Goal: Task Accomplishment & Management: Complete application form

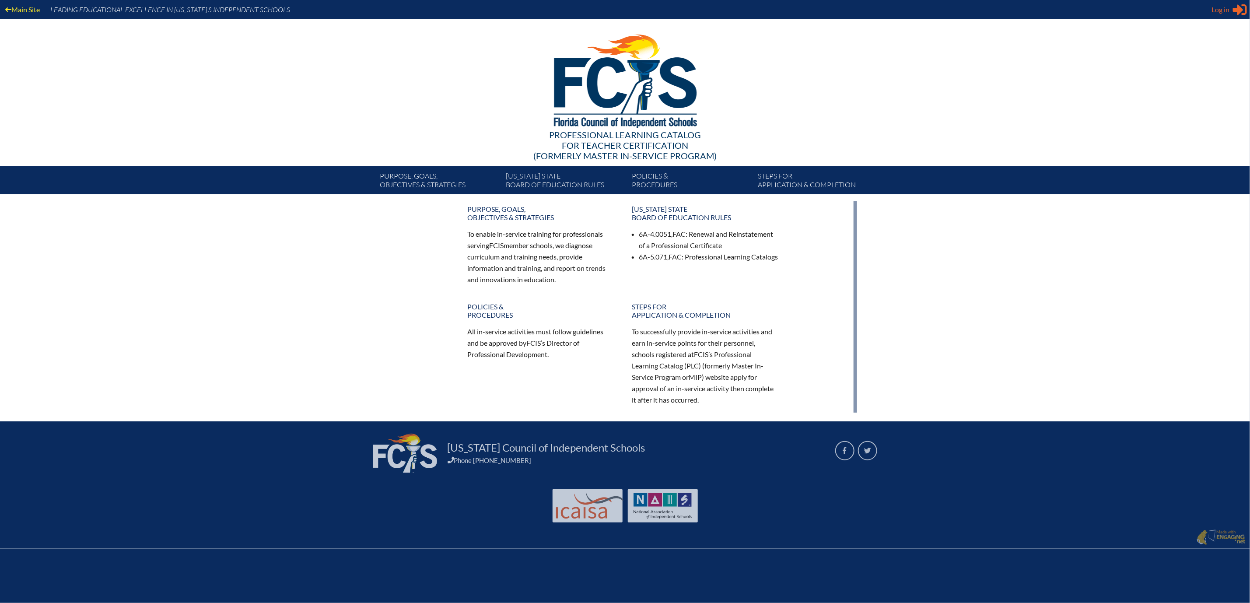
type input "[PERSON_NAME][EMAIL_ADDRESS][PERSON_NAME][DOMAIN_NAME]"
click at [1215, 12] on span "Log in" at bounding box center [1221, 9] width 18 height 11
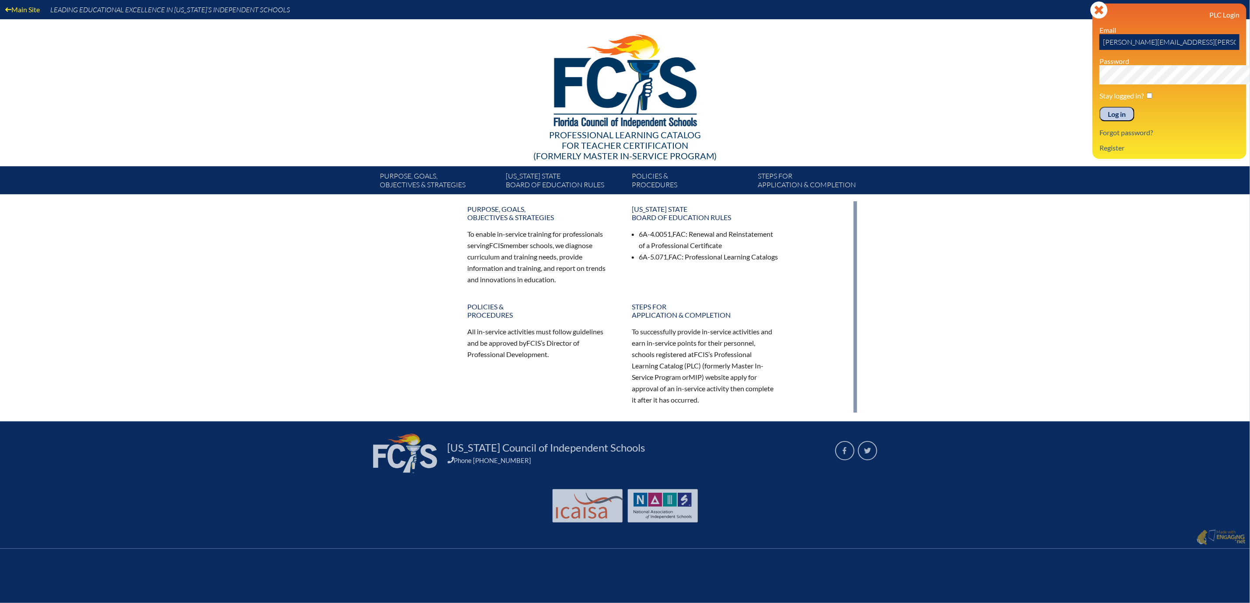
click at [1100, 122] on input "Log in" at bounding box center [1117, 114] width 35 height 15
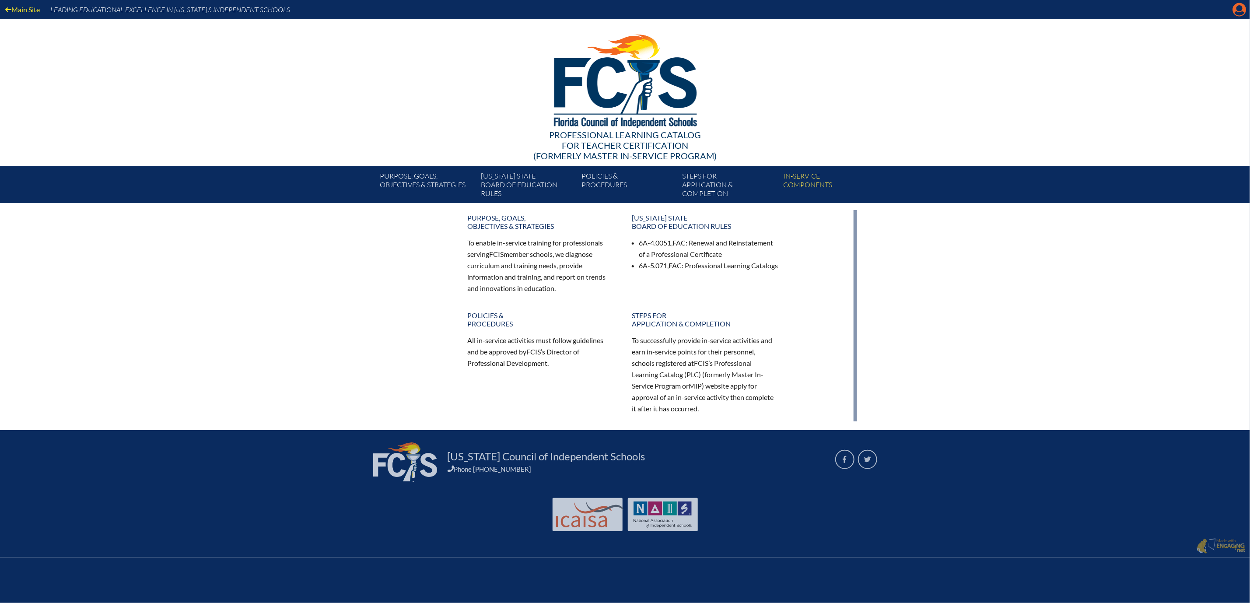
click at [1233, 11] on icon at bounding box center [1240, 10] width 14 height 14
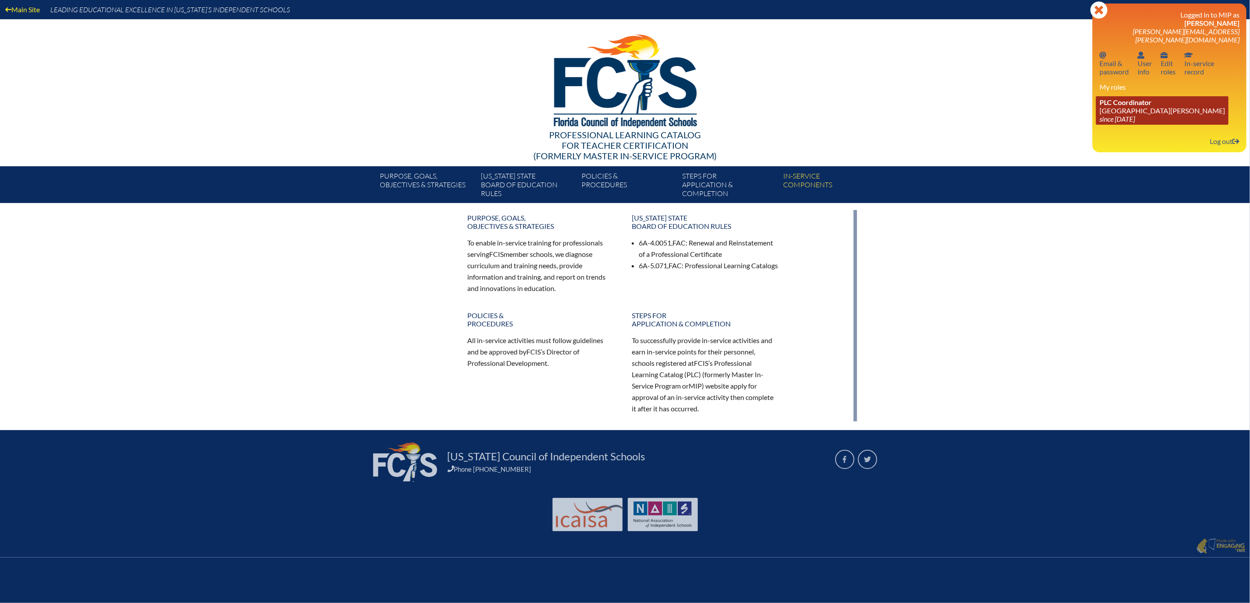
click at [1100, 106] on span "PLC Coordinator" at bounding box center [1126, 102] width 52 height 8
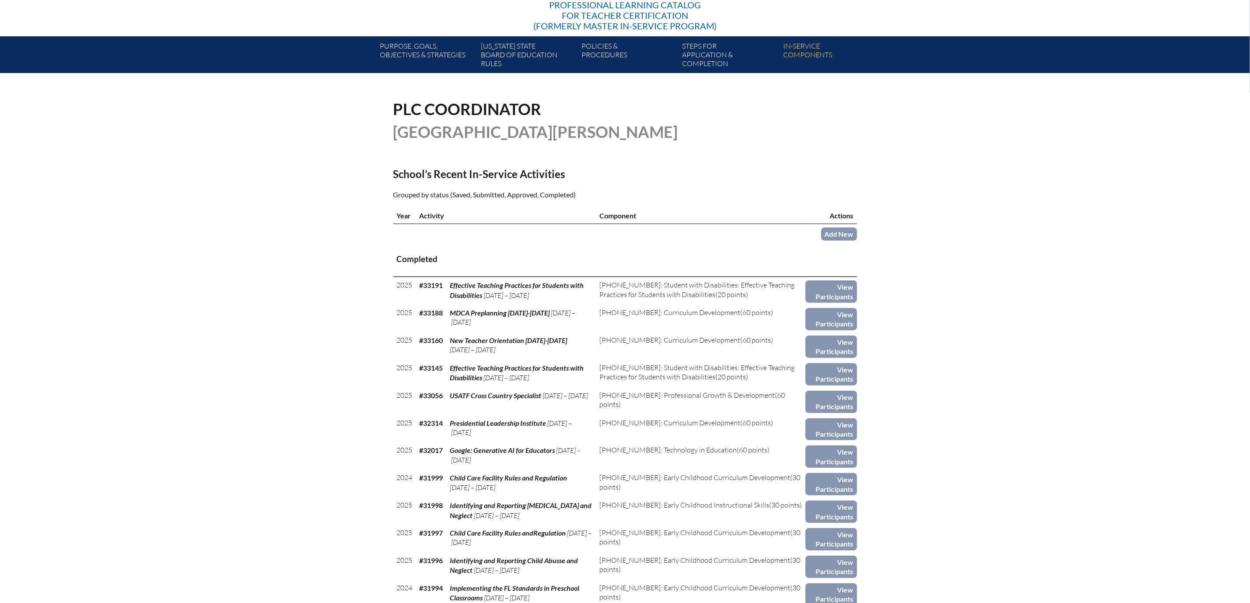
scroll to position [131, 0]
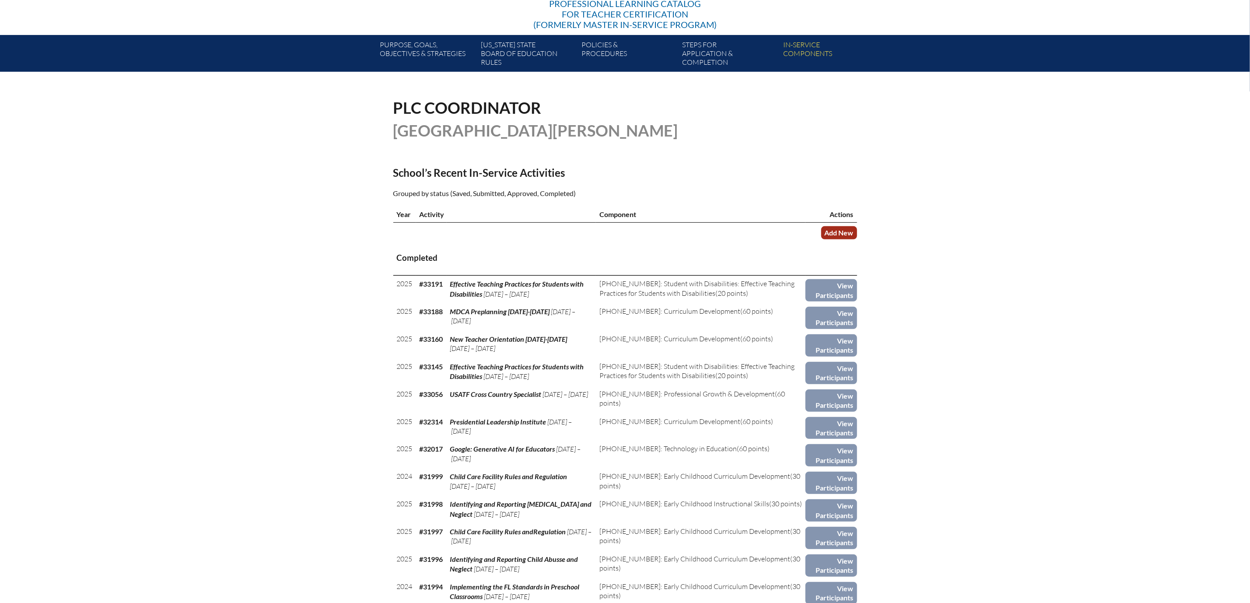
click at [857, 239] on link "Add New" at bounding box center [839, 232] width 36 height 13
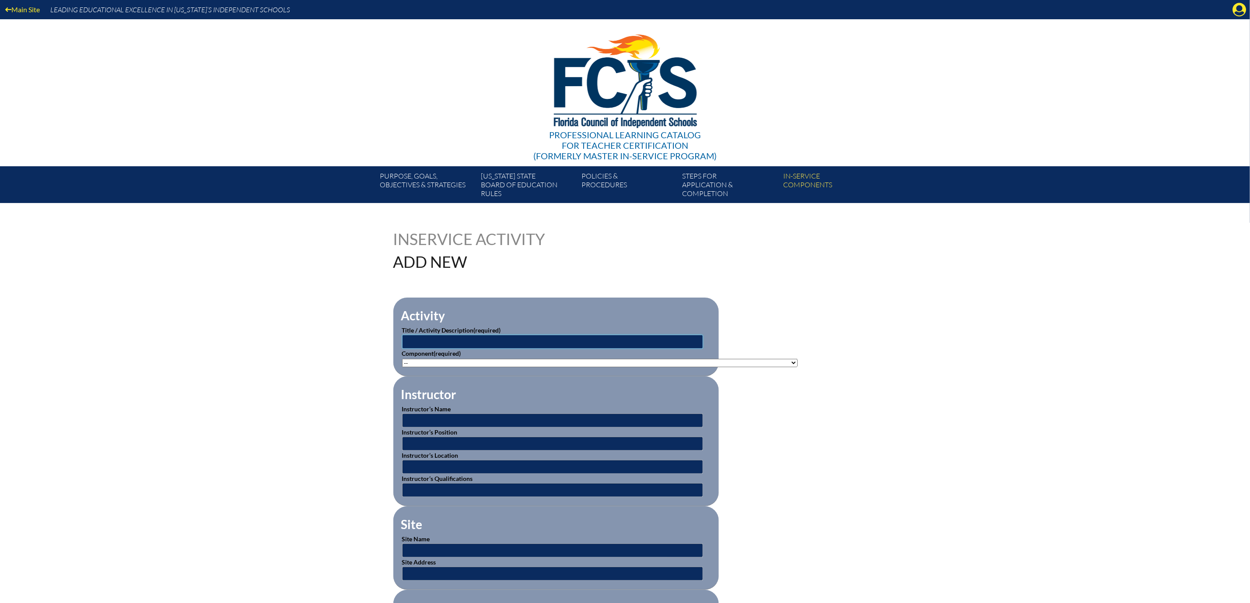
click at [402, 349] on input "text" at bounding box center [552, 342] width 301 height 14
type input "Structured Literacy through a Multi-Sensory Approach"
click at [798, 367] on select"]"] "-- 1-000-001: Appropriate Art Activities 1-000-002: Concept and Art Process for…" at bounding box center [600, 363] width 396 height 8
select select"]"] "143301"
click at [402, 367] on select"]"] "-- 1-000-001: Appropriate Art Activities 1-000-002: Concept and Art Process for…" at bounding box center [600, 363] width 396 height 8
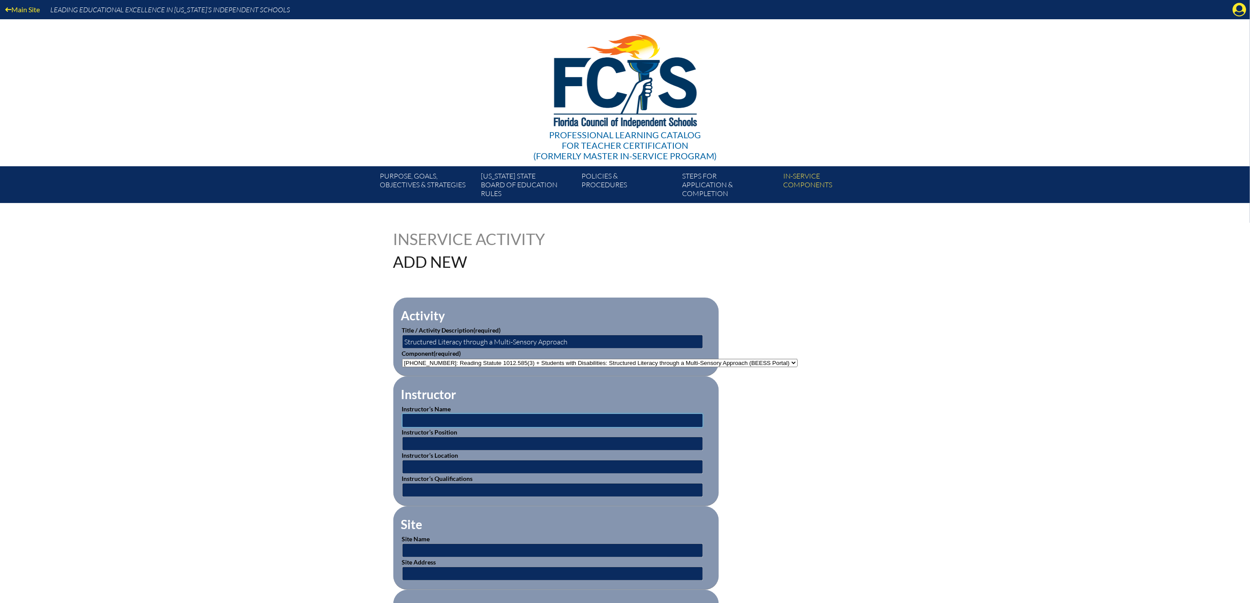
click at [412, 427] on input "text" at bounding box center [552, 420] width 301 height 14
type input "BEESS Portal"
click at [402, 474] on input "text" at bounding box center [552, 467] width 301 height 14
type input "Online"
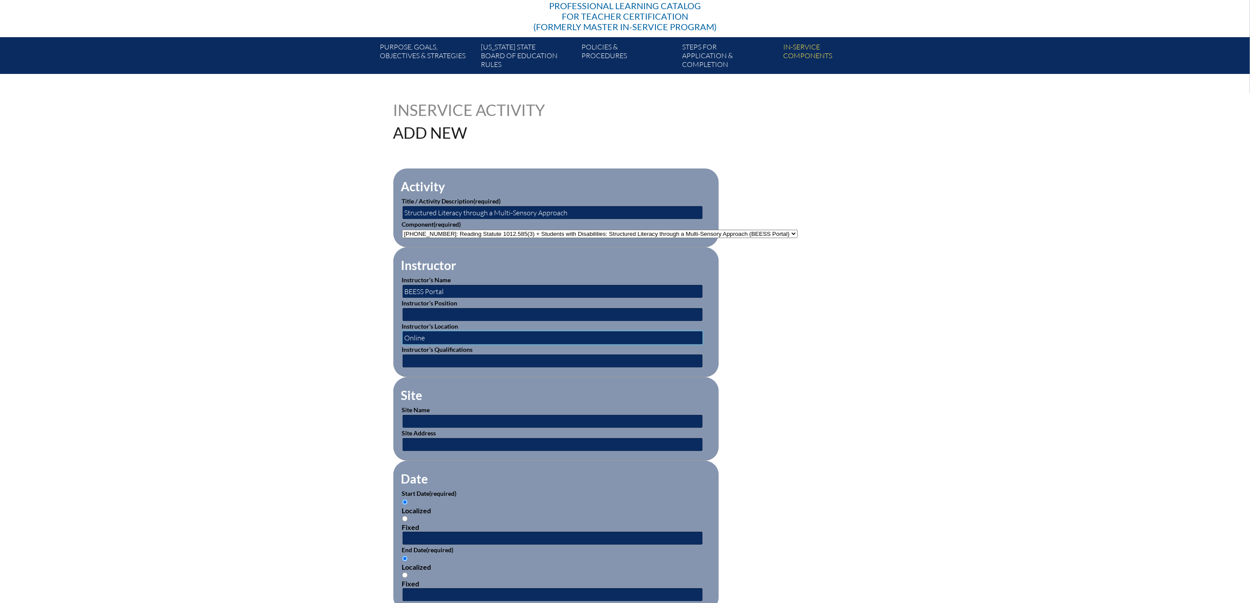
scroll to position [197, 0]
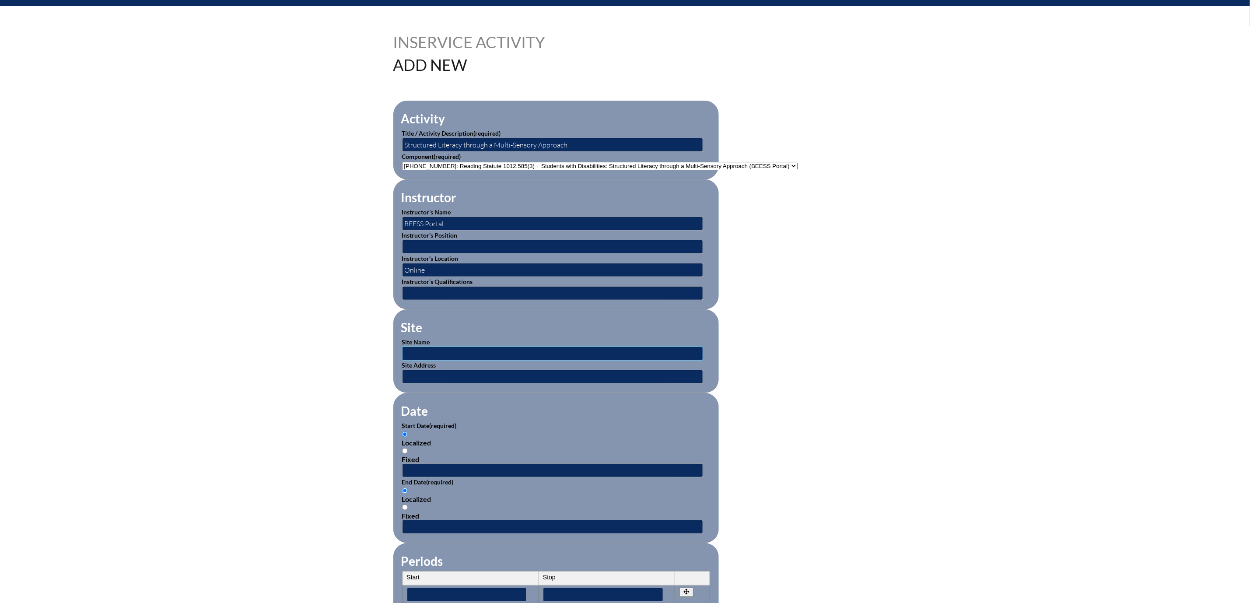
click at [402, 361] on input "text" at bounding box center [552, 354] width 301 height 14
type input "BEESS Portal"
click at [402, 384] on input "text" at bounding box center [552, 377] width 301 height 14
type input "On Line"
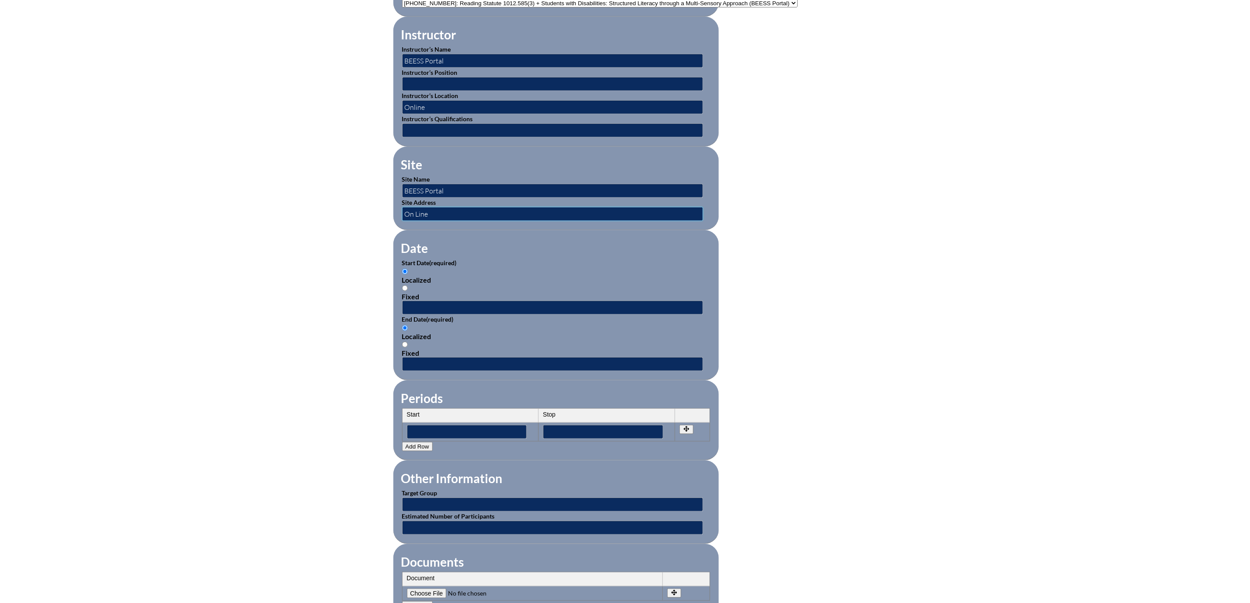
scroll to position [394, 0]
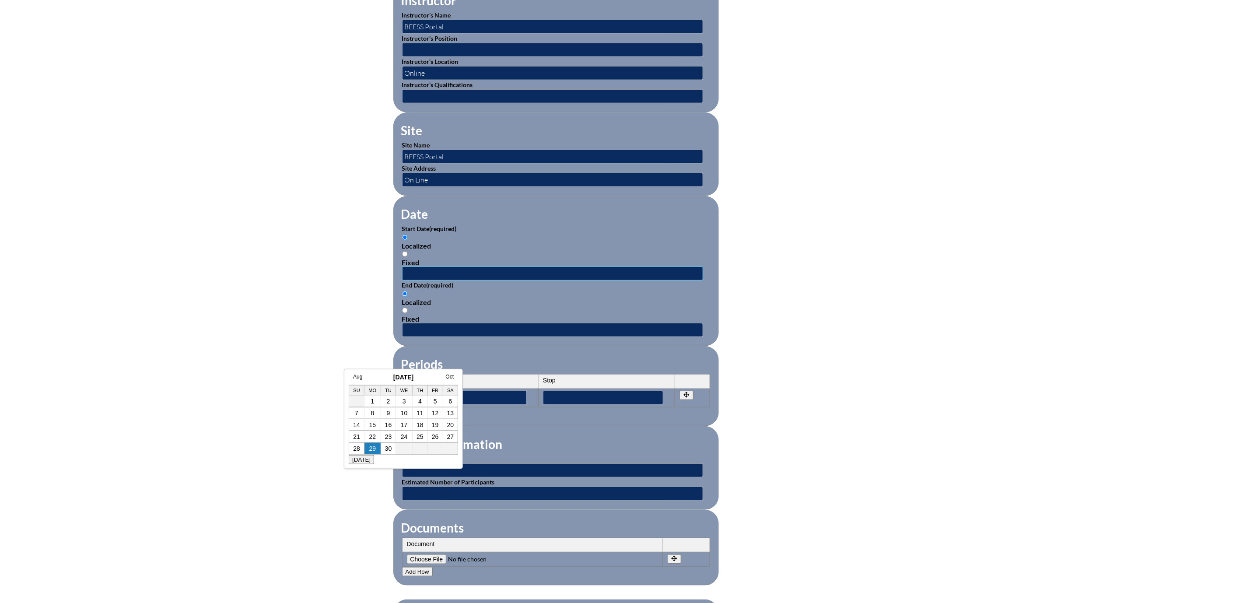
click at [402, 280] on input "text" at bounding box center [552, 273] width 301 height 14
click at [405, 434] on link "24" at bounding box center [404, 436] width 7 height 7
type input "2025-09-24 3:08 PM"
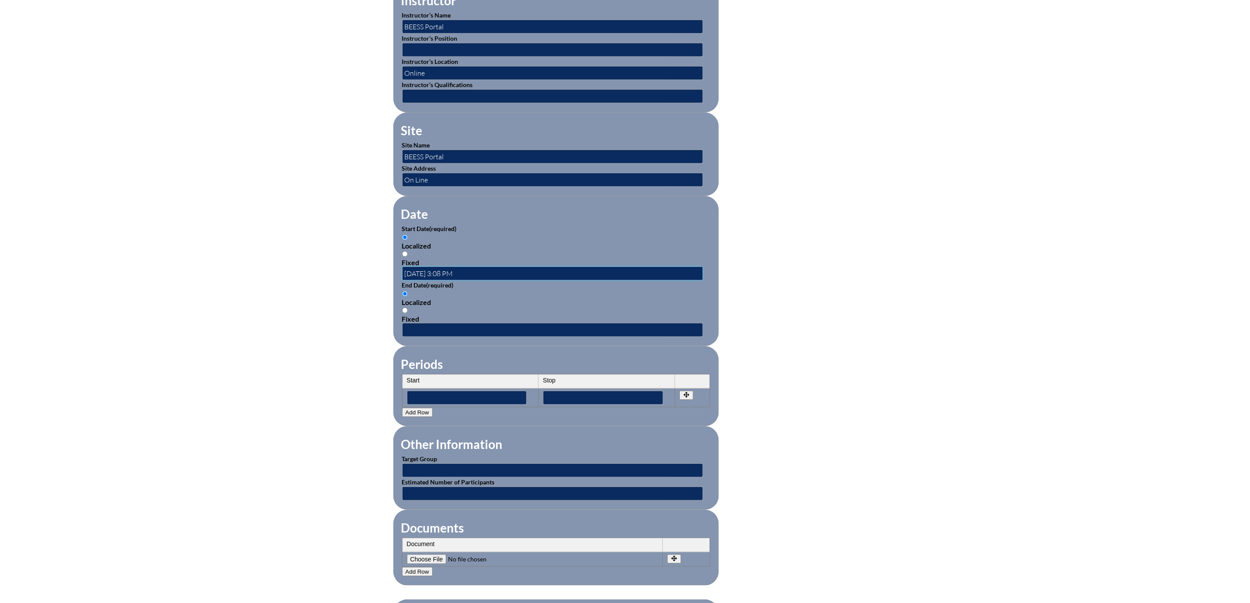
click at [435, 280] on input "2025-09-24 3:08 PM" at bounding box center [552, 273] width 301 height 14
click at [412, 280] on input "2025-09-24 3:08 PM" at bounding box center [552, 273] width 301 height 14
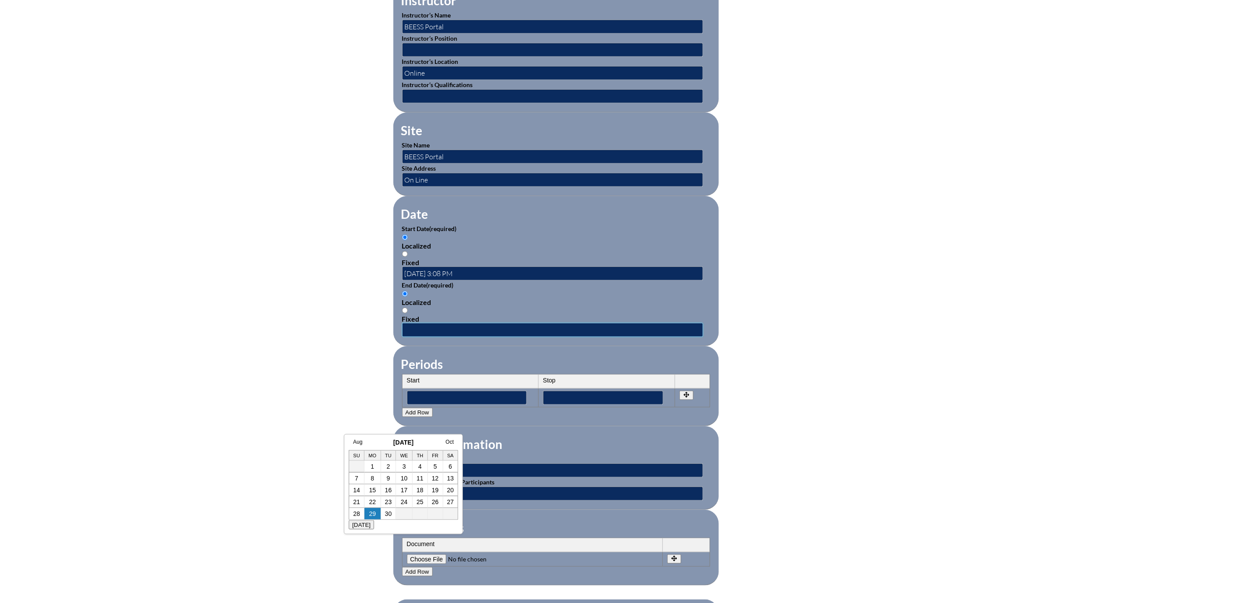
click at [402, 337] on input "text" at bounding box center [552, 330] width 301 height 14
click at [571, 426] on fieldset "Periods Start Stop No rows created Add new row Start Stop Start Stop" at bounding box center [556, 386] width 326 height 80
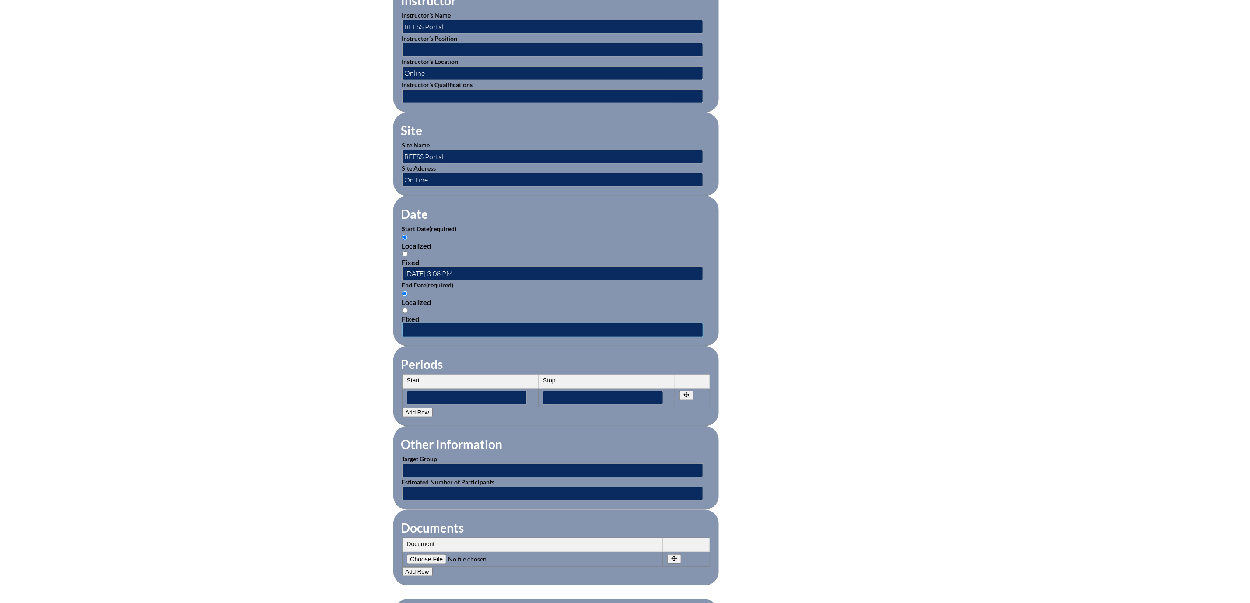
click at [434, 337] on input "text" at bounding box center [552, 330] width 301 height 14
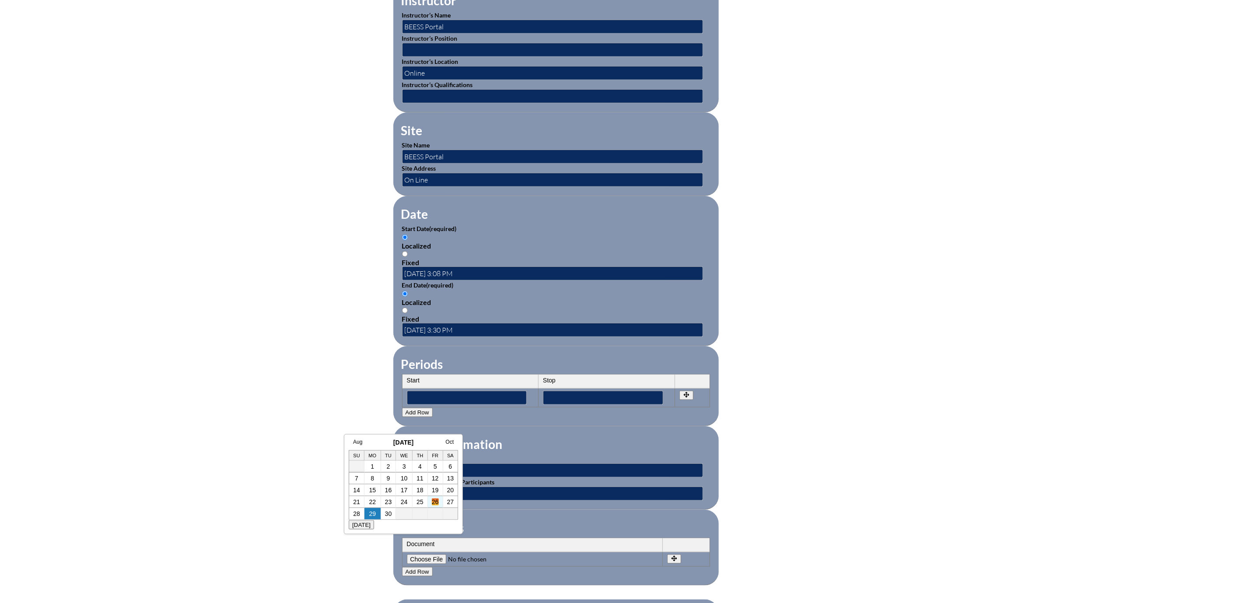
click at [435, 503] on link "26" at bounding box center [435, 501] width 7 height 7
type input "2025-09-26 3:08 PM"
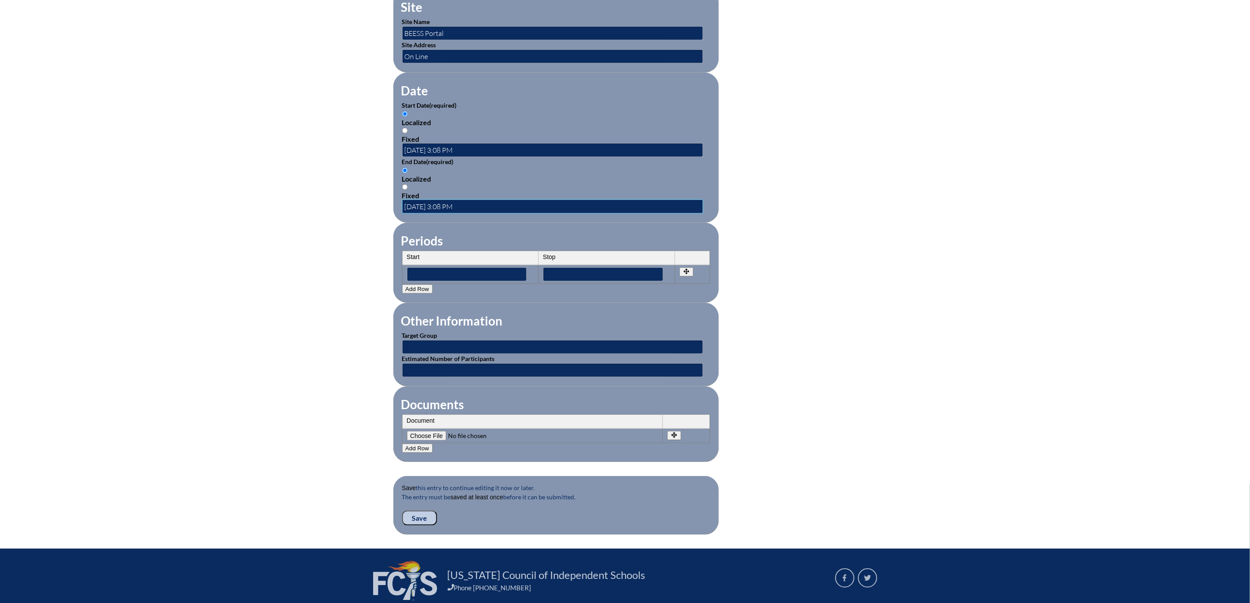
scroll to position [525, 0]
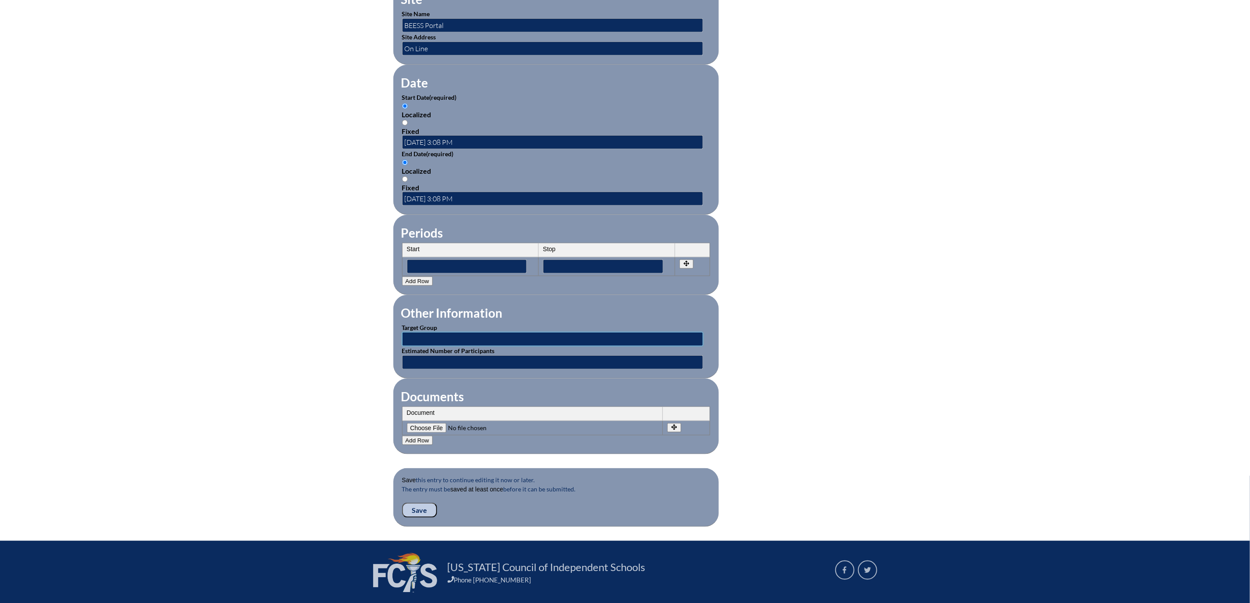
click at [417, 346] on input "text" at bounding box center [552, 339] width 301 height 14
type input "Teachers"
click at [402, 369] on input "text" at bounding box center [552, 362] width 301 height 14
type input "1"
click at [407, 433] on input"] "file" at bounding box center [466, 428] width 119 height 10
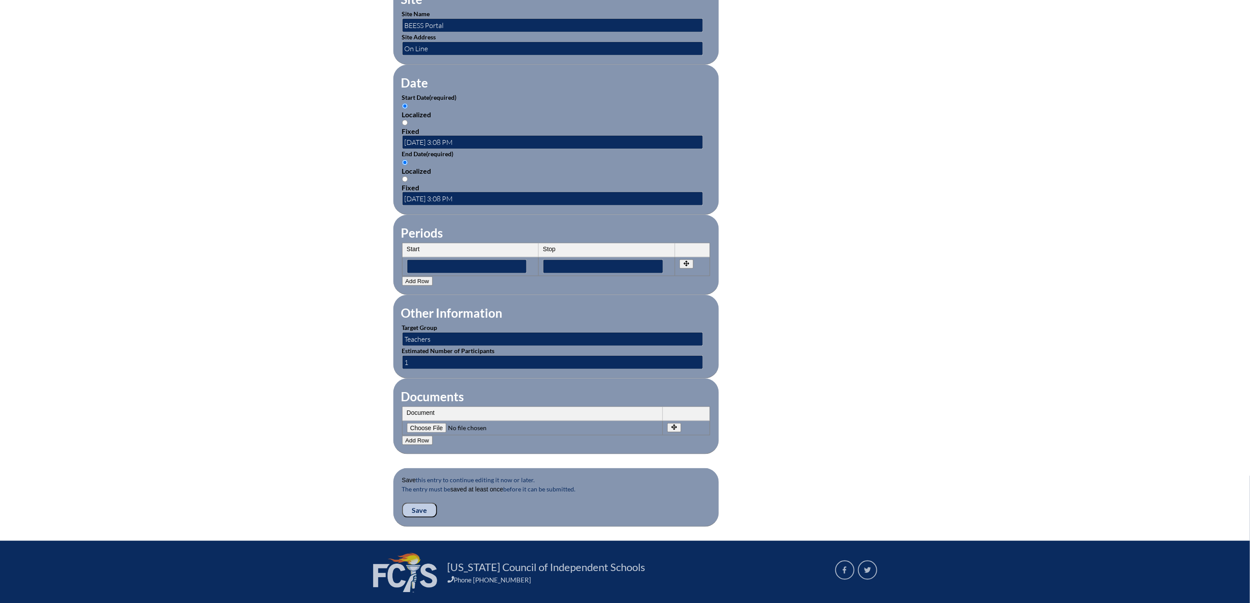
type input"] "C:\fakepath\Sructured Literacy through a Multi-Sensory Approach - Joanne McGuir…"
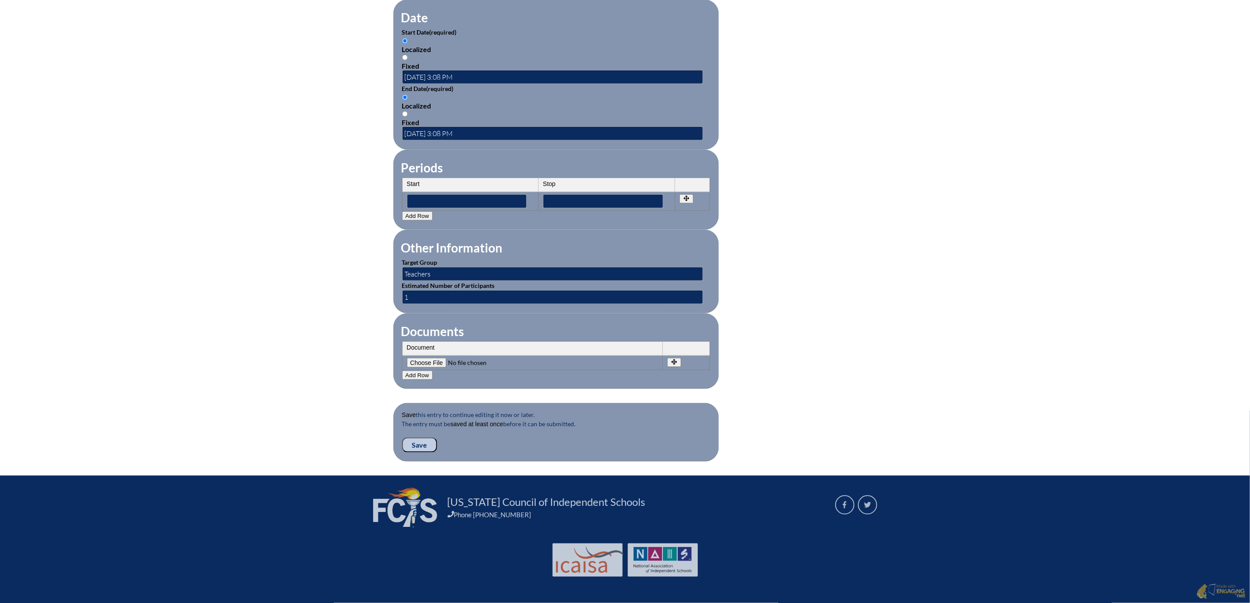
scroll to position [734, 0]
click at [402, 438] on input "Save" at bounding box center [419, 445] width 35 height 15
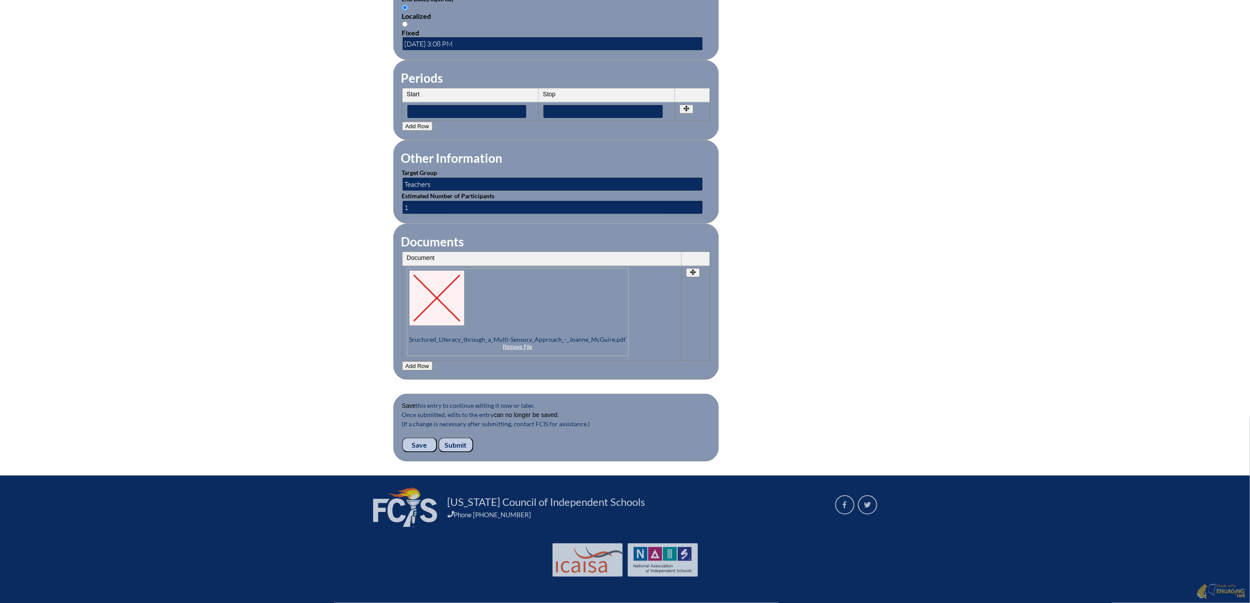
scroll to position [843, 0]
click at [438, 438] on input "Submit" at bounding box center [455, 445] width 35 height 15
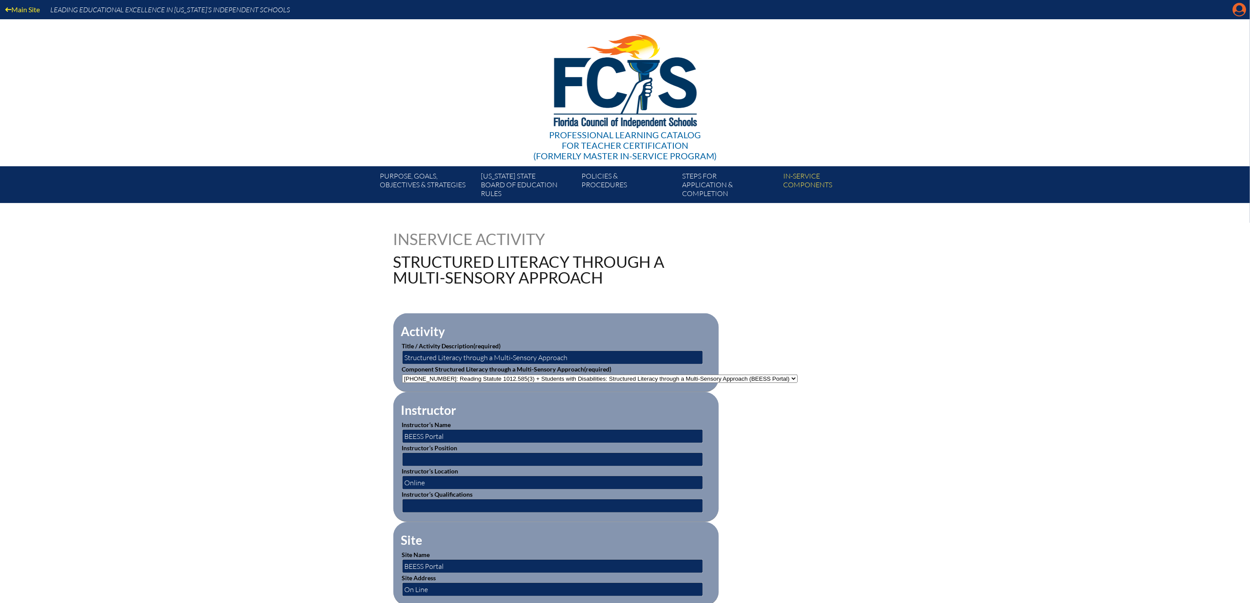
click at [1233, 13] on icon at bounding box center [1240, 10] width 14 height 14
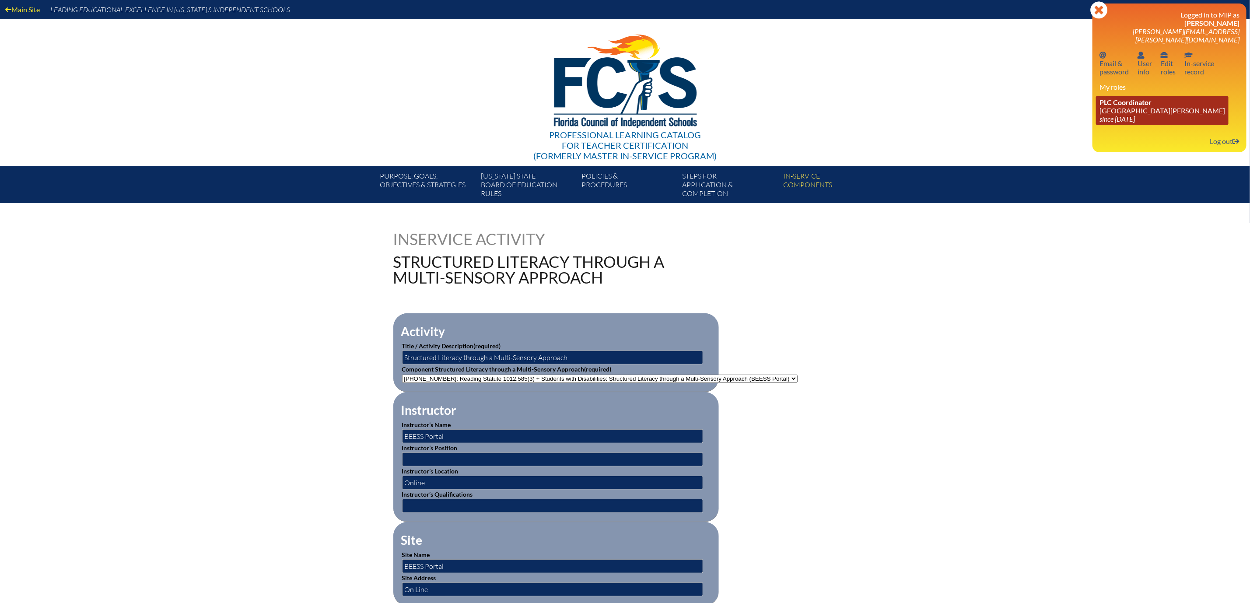
click at [1124, 125] on link "PLC Coordinator Mount Dora Christian Academy since 2024 Jun 30" at bounding box center [1162, 110] width 133 height 28
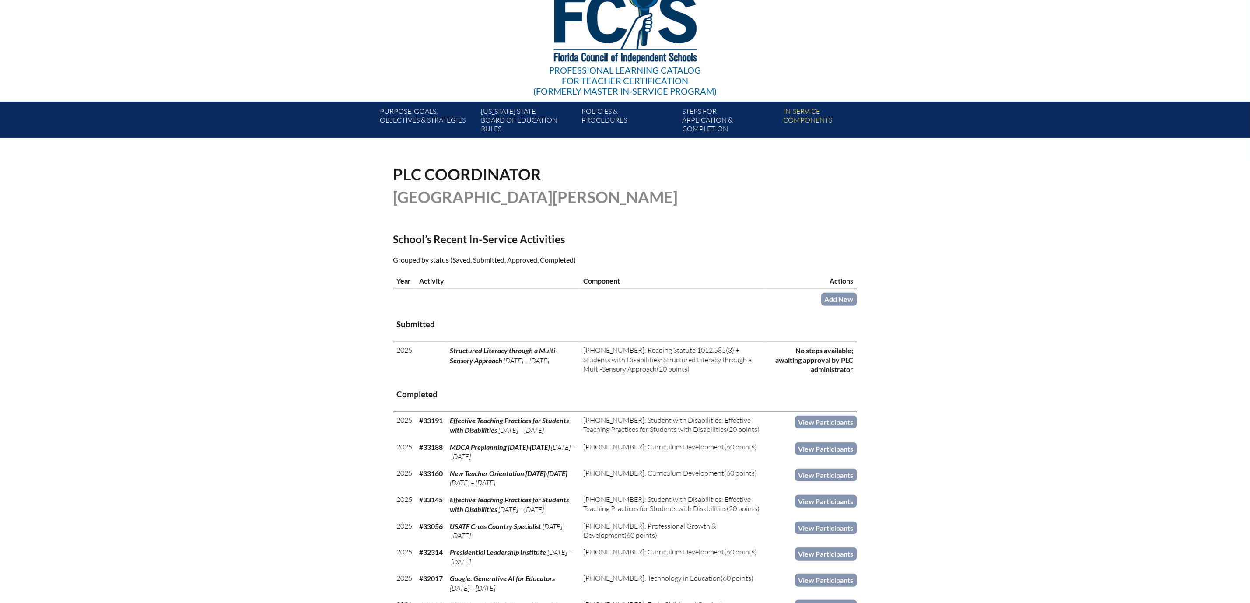
scroll to position [197, 0]
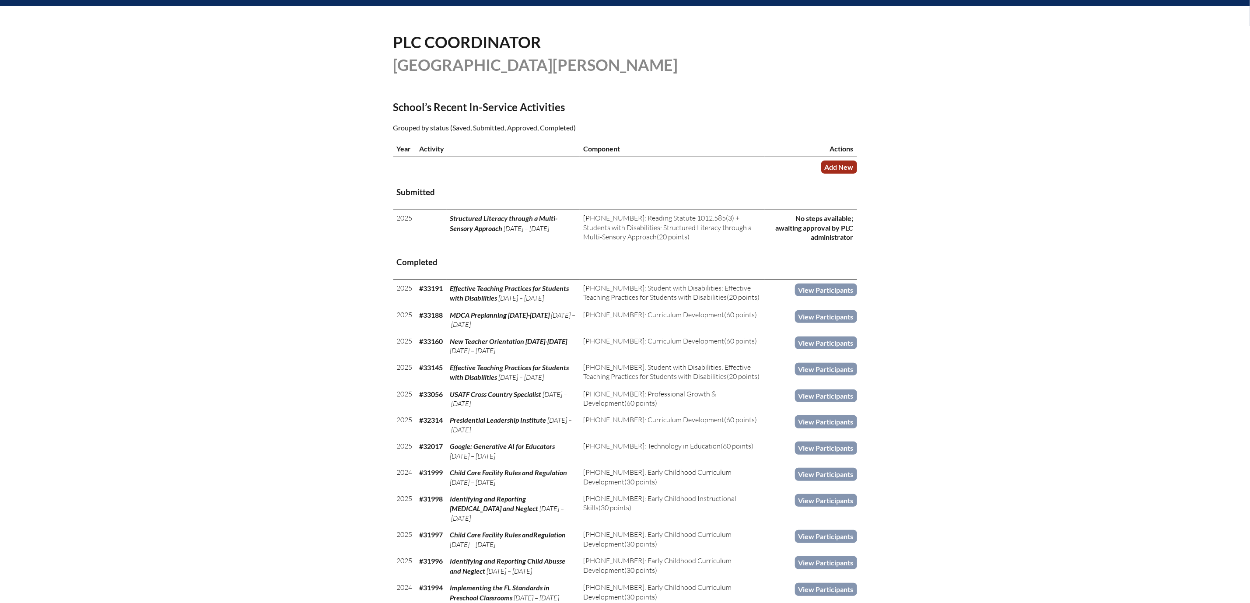
click at [857, 173] on link "Add New" at bounding box center [839, 167] width 36 height 13
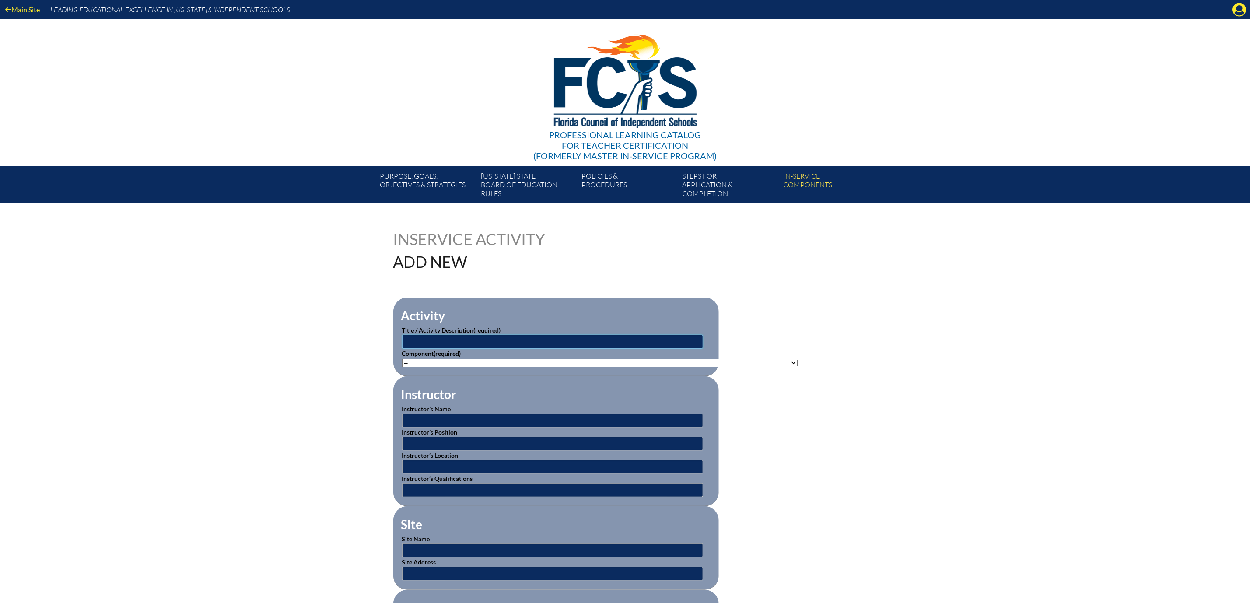
click at [501, 349] on input "text" at bounding box center [552, 342] width 301 height 14
type input "Reading Difficulities, Disabilities and [MEDICAL_DATA]"
click at [798, 367] on select"]"] "-- [PHONE_NUMBER]: Appropriate Art Activities [PHONE_NUMBER]: Concept and Art P…" at bounding box center [600, 363] width 396 height 8
select select"]"] "156770"
click at [402, 367] on select"]"] "-- [PHONE_NUMBER]: Appropriate Art Activities [PHONE_NUMBER]: Concept and Art P…" at bounding box center [600, 363] width 396 height 8
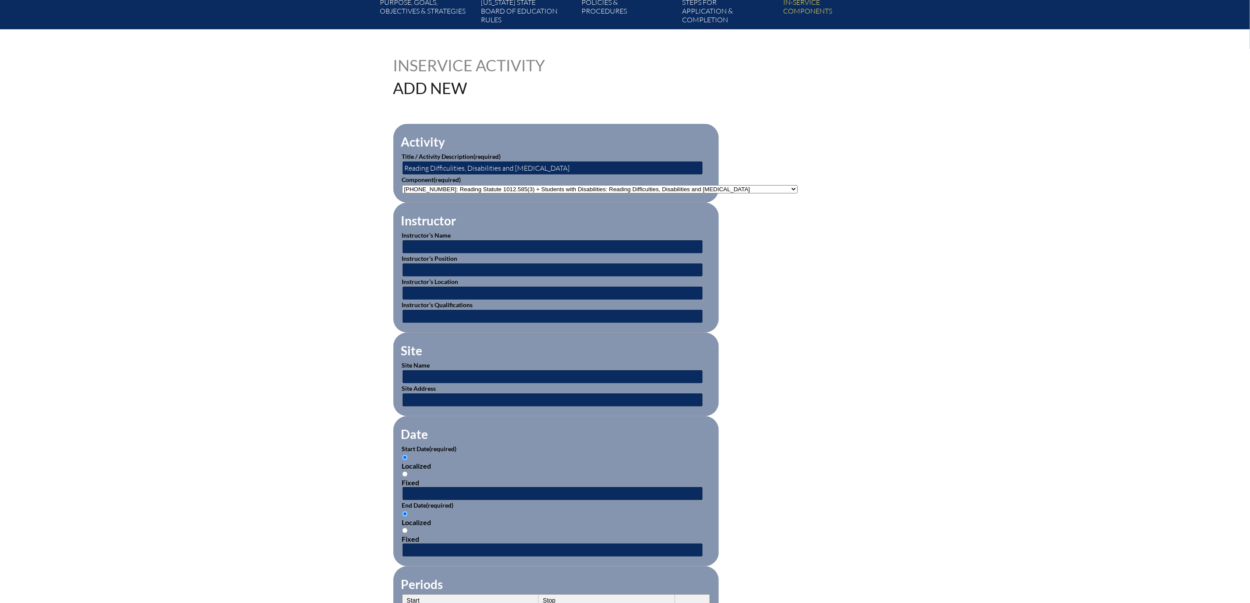
scroll to position [197, 0]
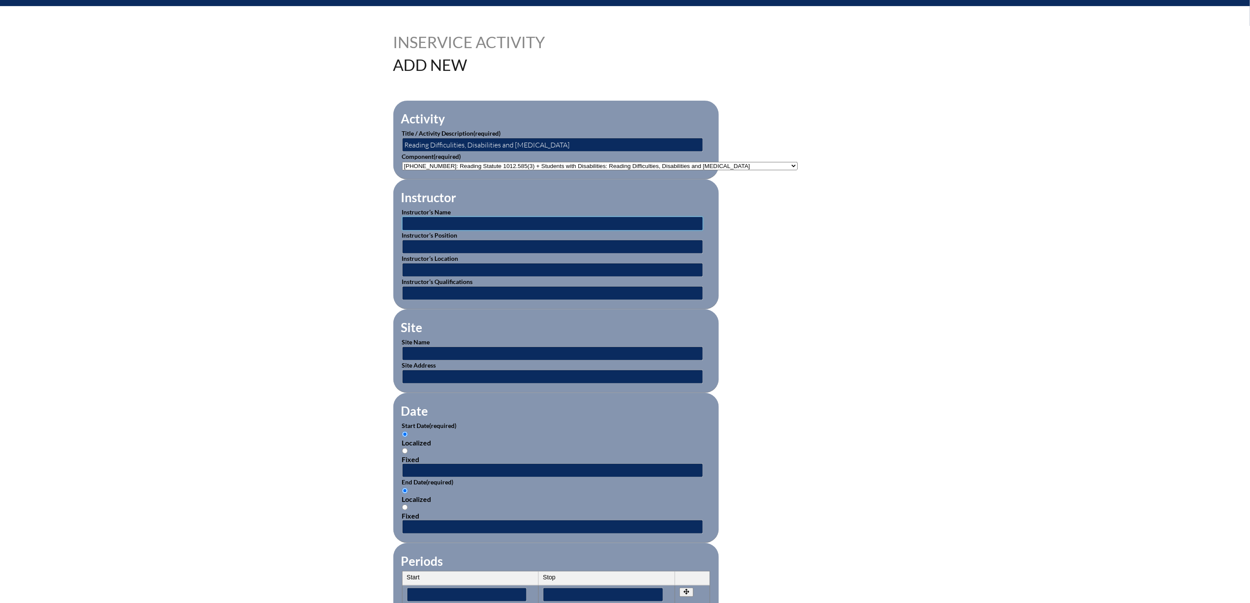
click at [402, 231] on input "text" at bounding box center [552, 224] width 301 height 14
type input "BEESS Portal"
click at [403, 277] on input "text" at bounding box center [552, 270] width 301 height 14
type input "Online"
click at [402, 361] on input "text" at bounding box center [552, 354] width 301 height 14
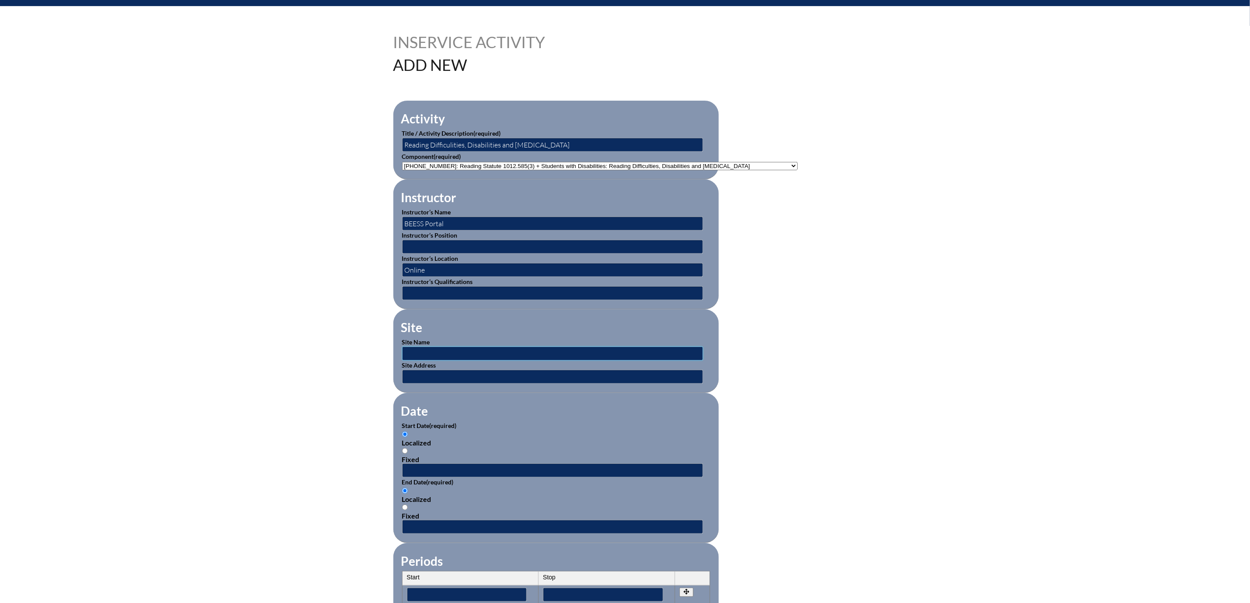
type input "BEESS Portal"
click at [402, 384] on input "text" at bounding box center [552, 377] width 301 height 14
type input "On Line"
click at [402, 477] on input "text" at bounding box center [552, 470] width 301 height 14
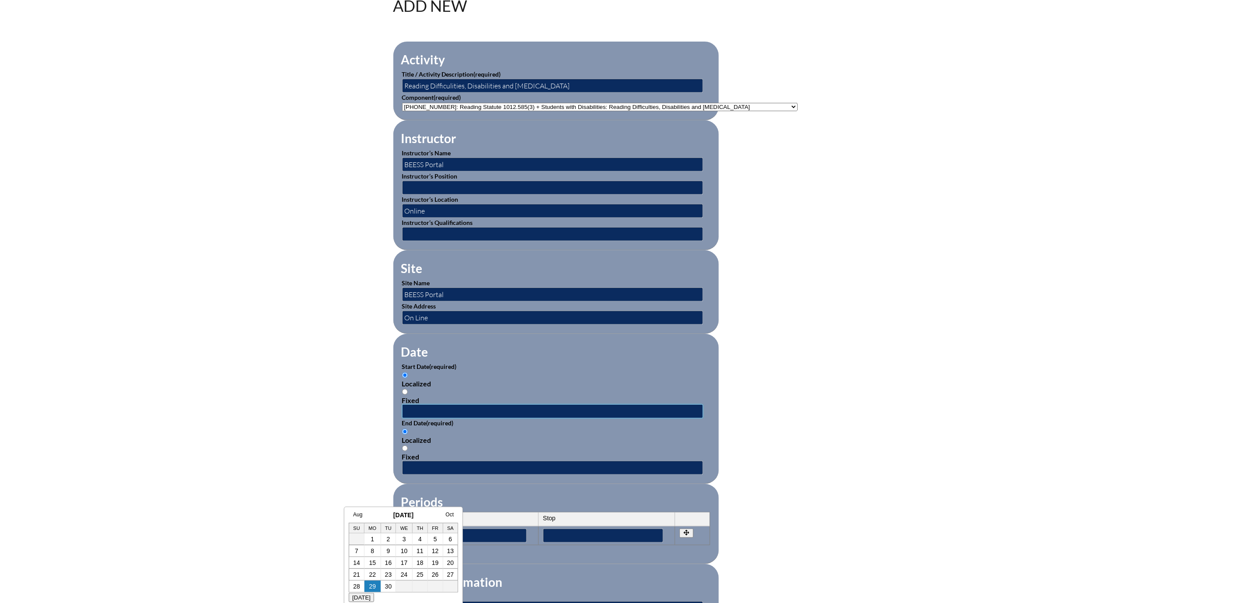
scroll to position [328, 0]
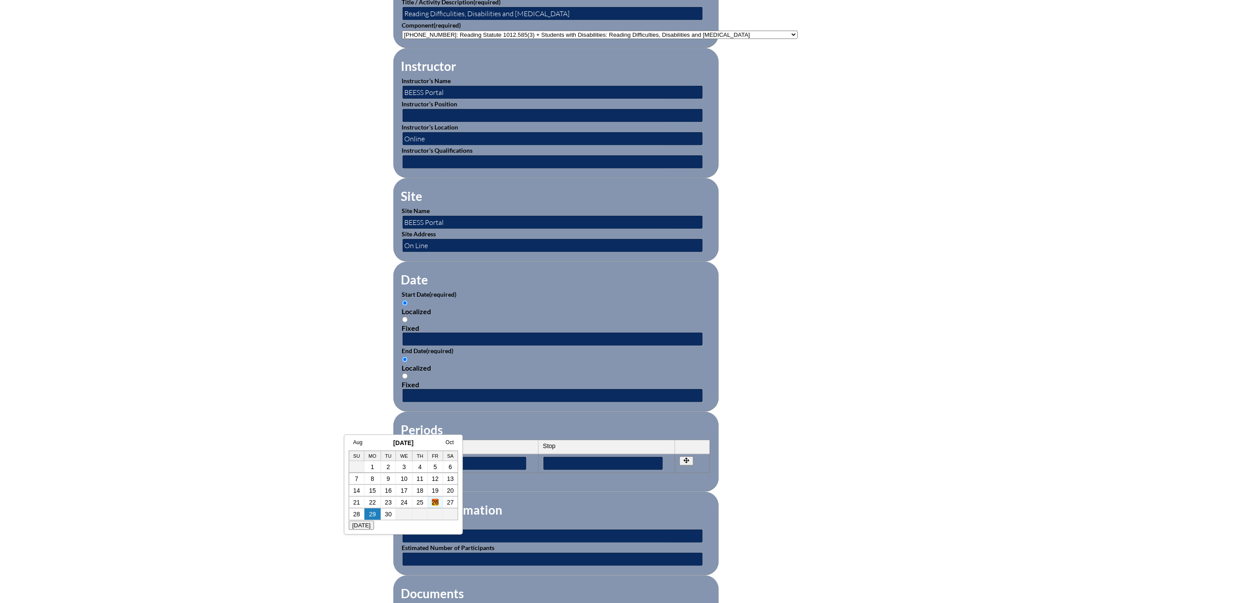
click at [432, 501] on link "26" at bounding box center [435, 502] width 7 height 7
type input "2025-09-26 3:11 PM"
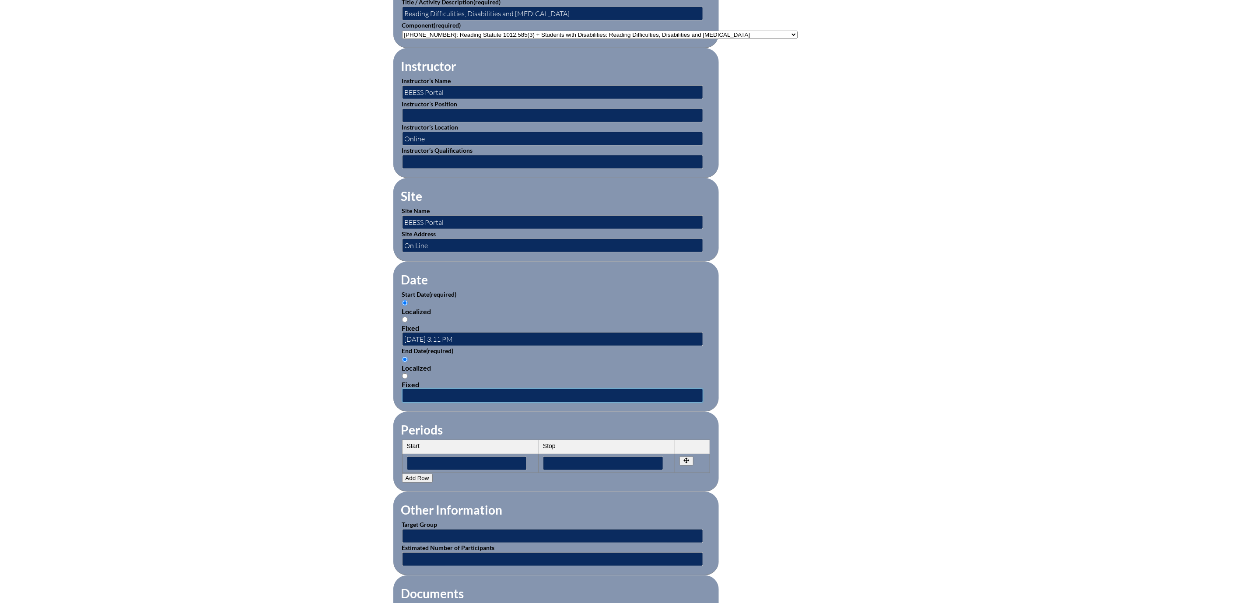
click at [402, 403] on input "text" at bounding box center [552, 396] width 301 height 14
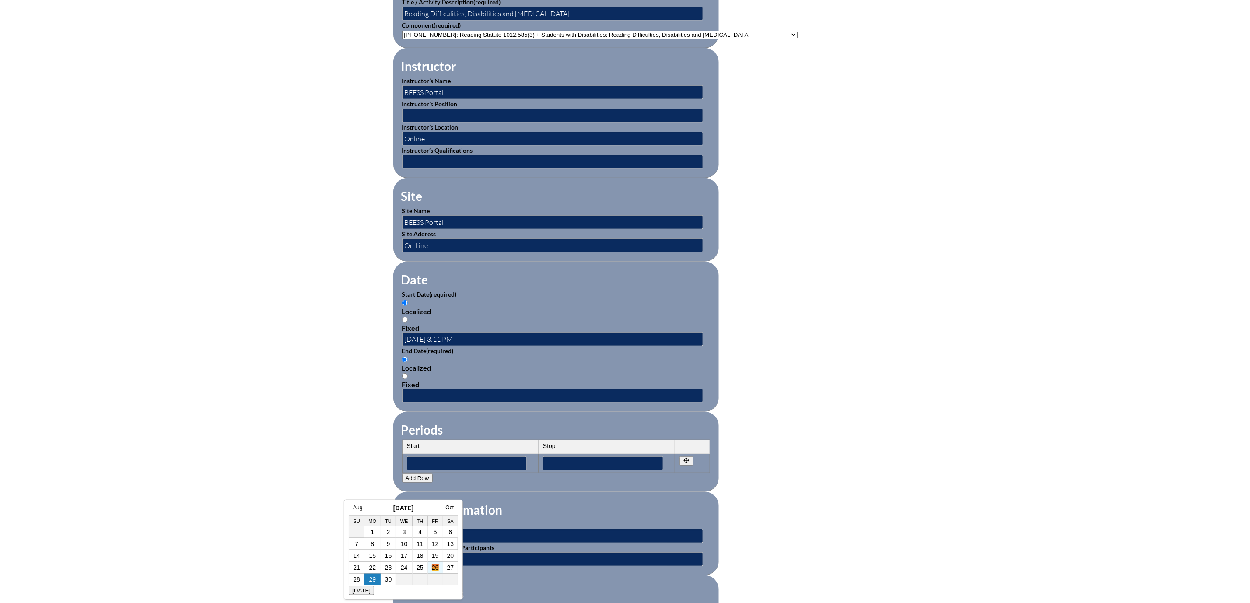
click at [434, 567] on link "26" at bounding box center [435, 567] width 7 height 7
type input "2025-09-26 3:11 PM"
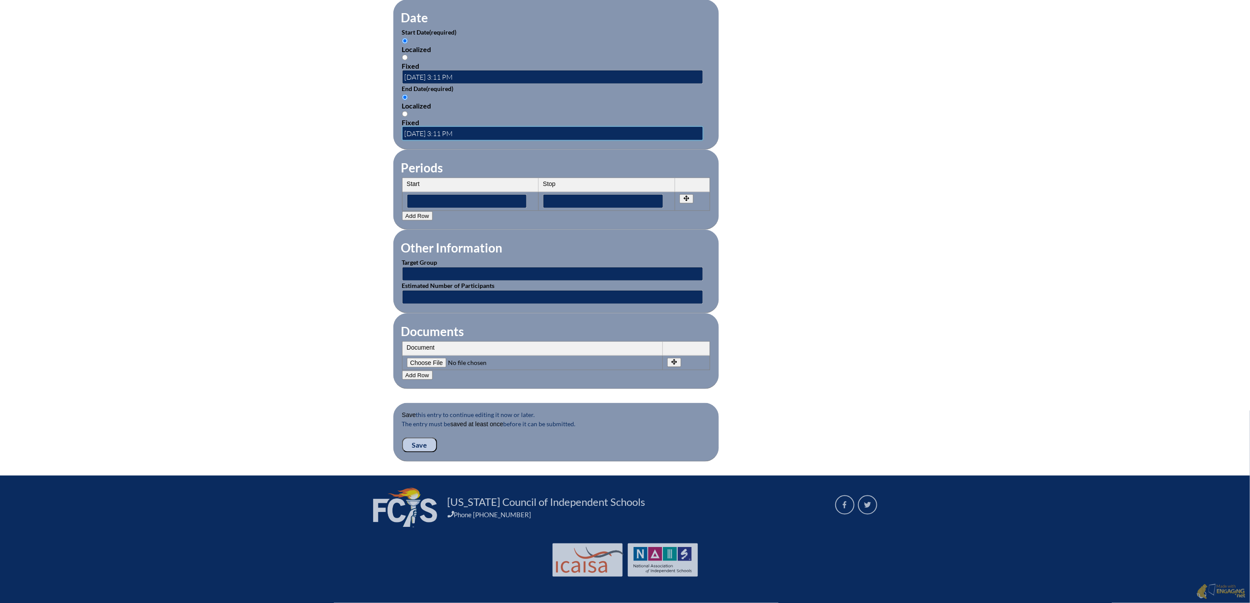
scroll to position [656, 0]
click at [402, 281] on input "text" at bounding box center [552, 274] width 301 height 14
type input "Teachers"
click at [432, 304] on input "text" at bounding box center [552, 297] width 301 height 14
type input "1"
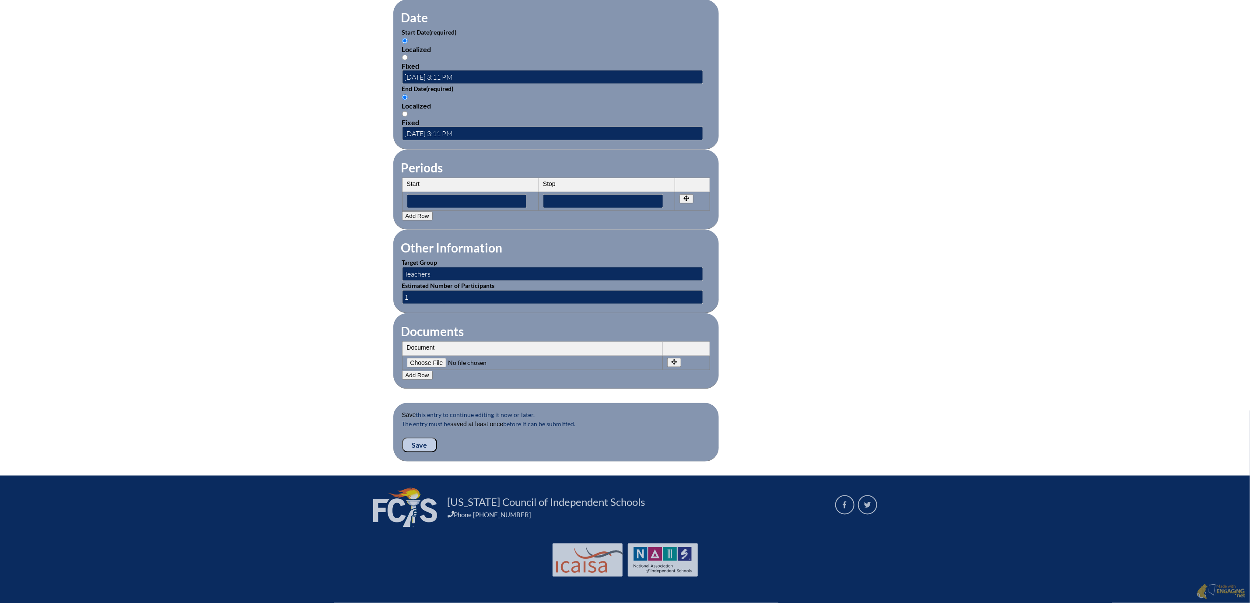
click at [407, 368] on input"] "file" at bounding box center [466, 363] width 119 height 10
type input"] "C:\fakepath\Reading Difficulities, Disabilities and Dyslexia - Joanne McGuire.p…"
click at [402, 452] on input "Save" at bounding box center [419, 445] width 35 height 15
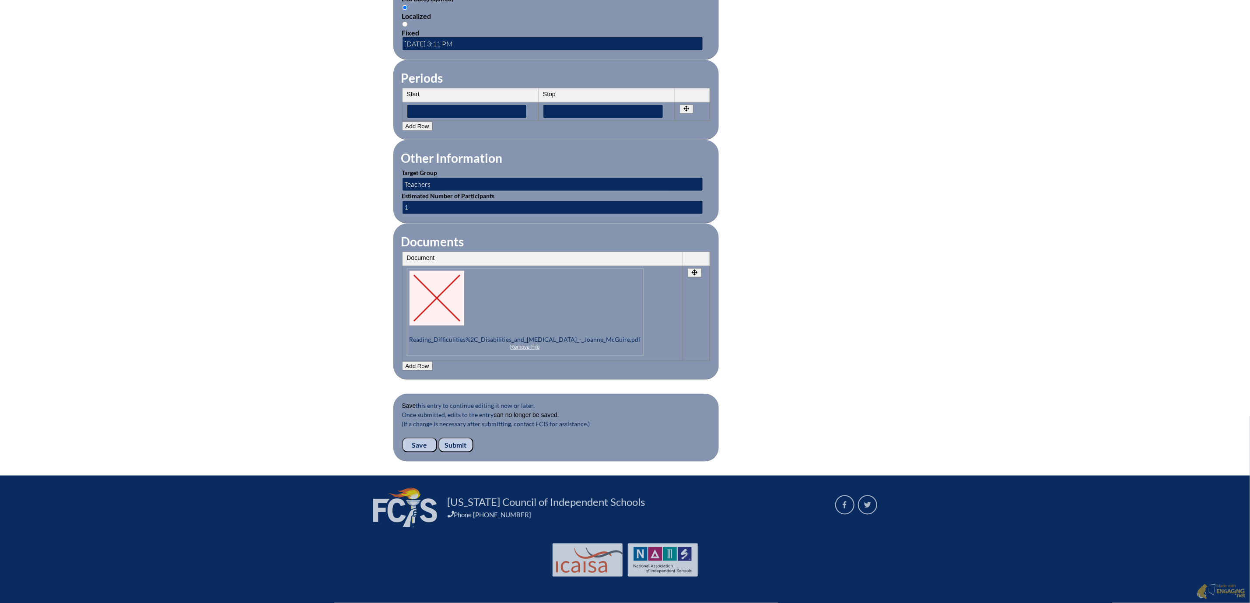
scroll to position [843, 0]
click at [438, 438] on input "Submit" at bounding box center [455, 445] width 35 height 15
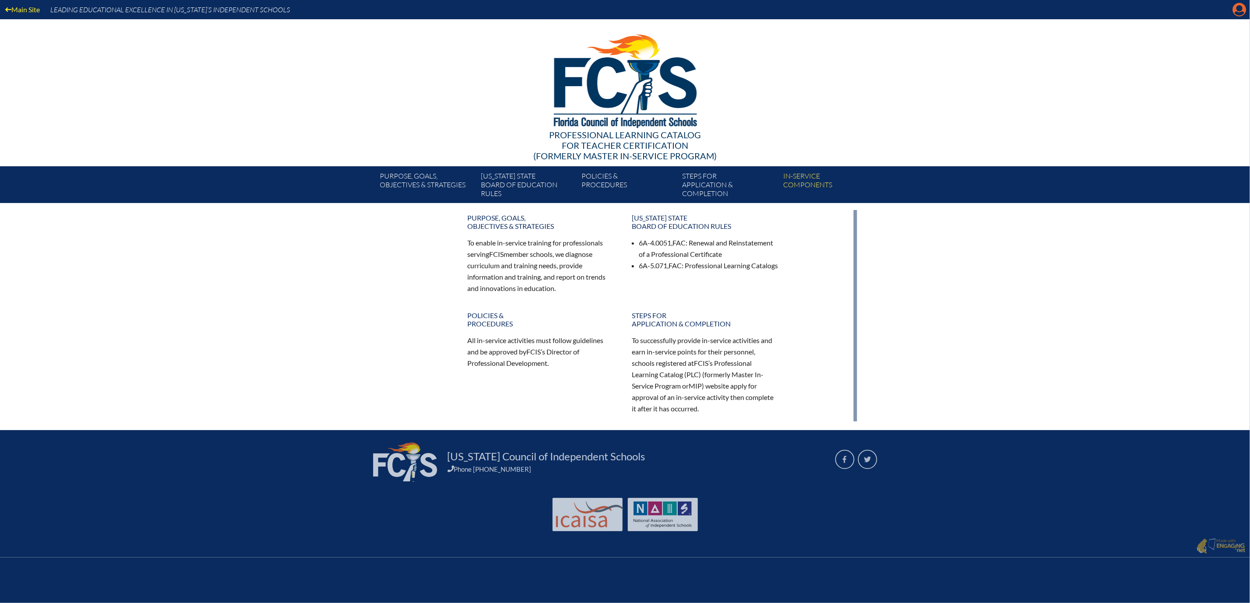
click at [1238, 11] on icon "Manage account" at bounding box center [1240, 10] width 14 height 14
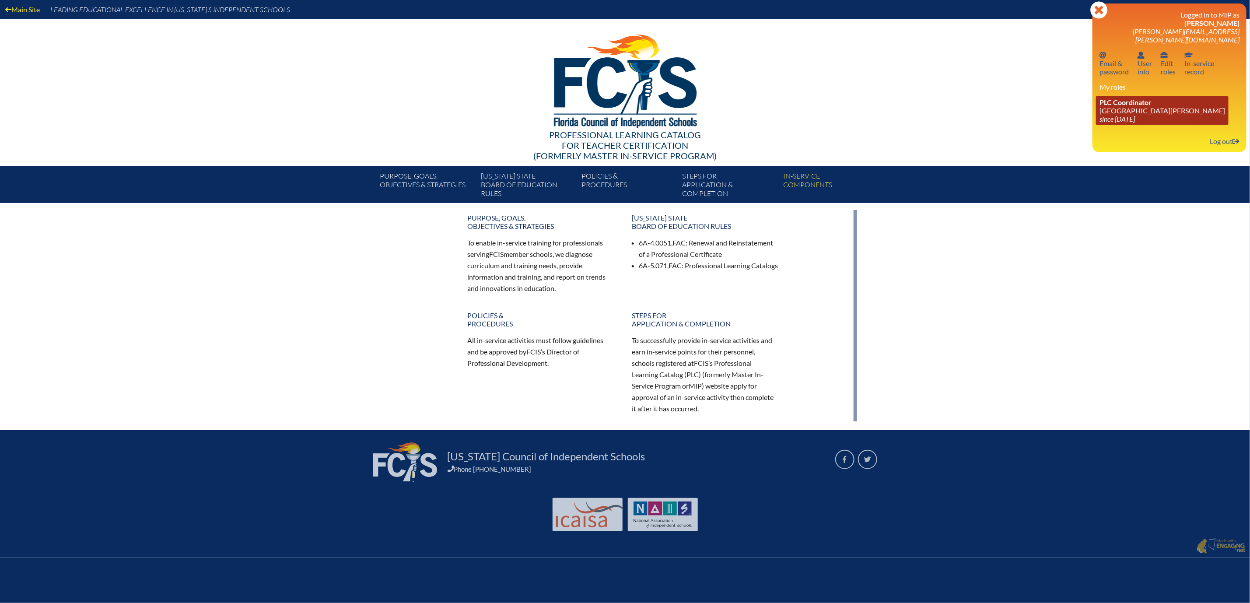
click at [1096, 125] on link "PLC Coordinator Mount Dora Christian Academy since 2024 Jun 30" at bounding box center [1162, 110] width 133 height 28
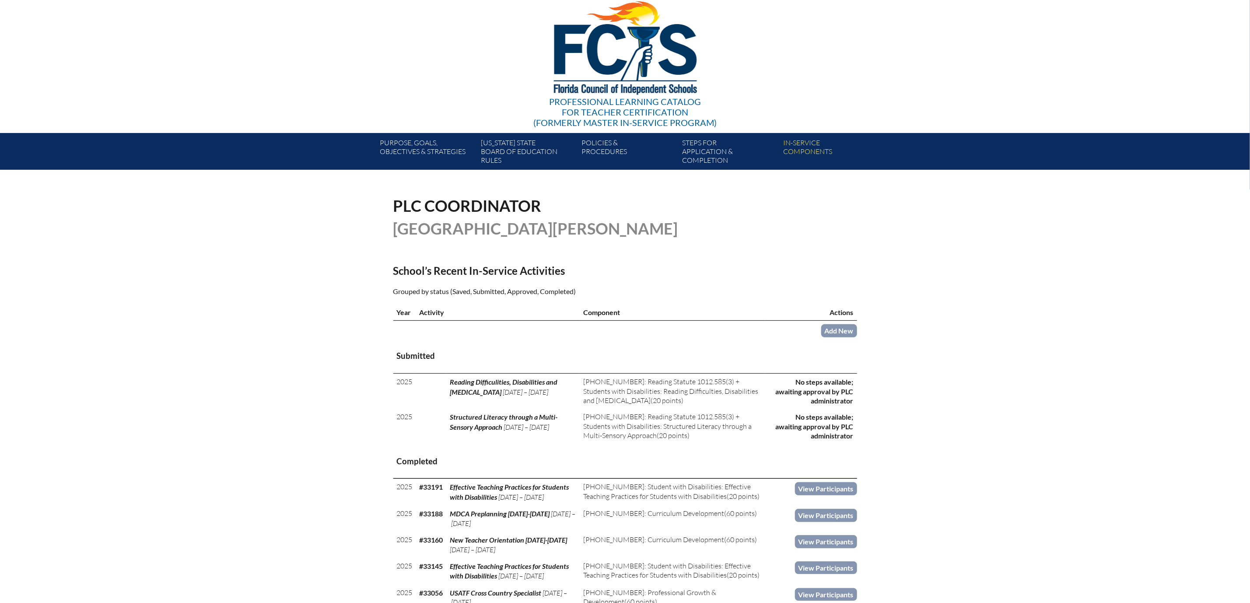
scroll to position [66, 0]
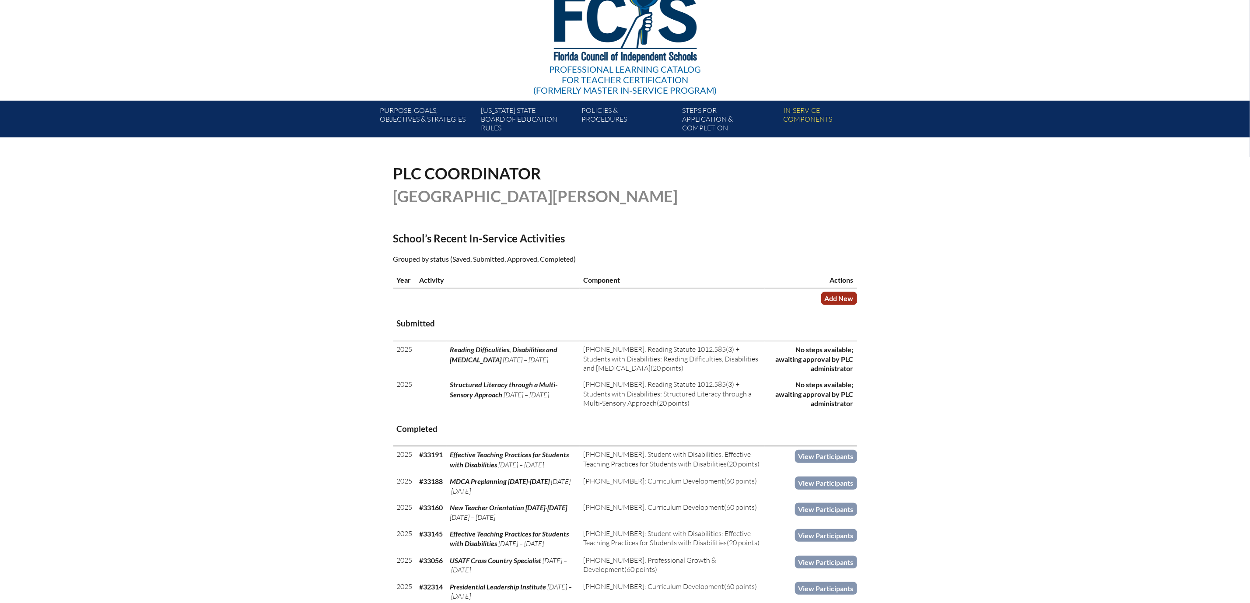
click at [857, 305] on link "Add New" at bounding box center [839, 298] width 36 height 13
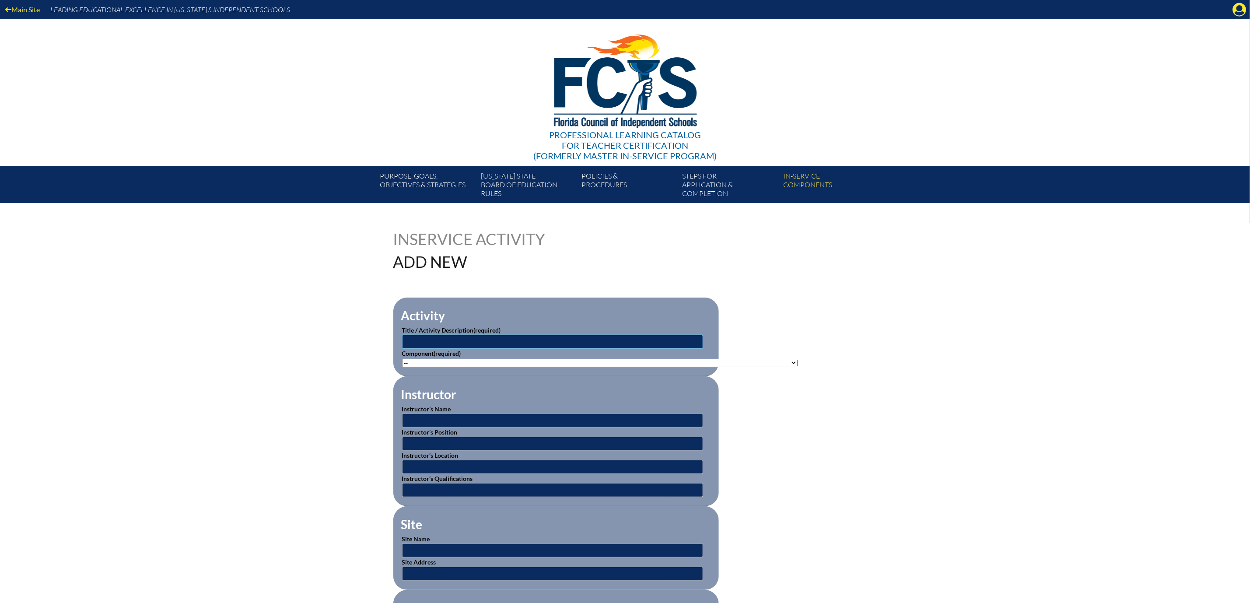
click at [462, 349] on input "text" at bounding box center [552, 342] width 301 height 14
type input "Leadership to support Students with Disabilities"
click at [798, 367] on select"]"] "-- 1-000-001: Appropriate Art Activities 1-000-002: Concept and Art Process for…" at bounding box center [600, 363] width 396 height 8
select select"]"] "211350"
click at [402, 367] on select"]"] "-- 1-000-001: Appropriate Art Activities 1-000-002: Concept and Art Process for…" at bounding box center [600, 363] width 396 height 8
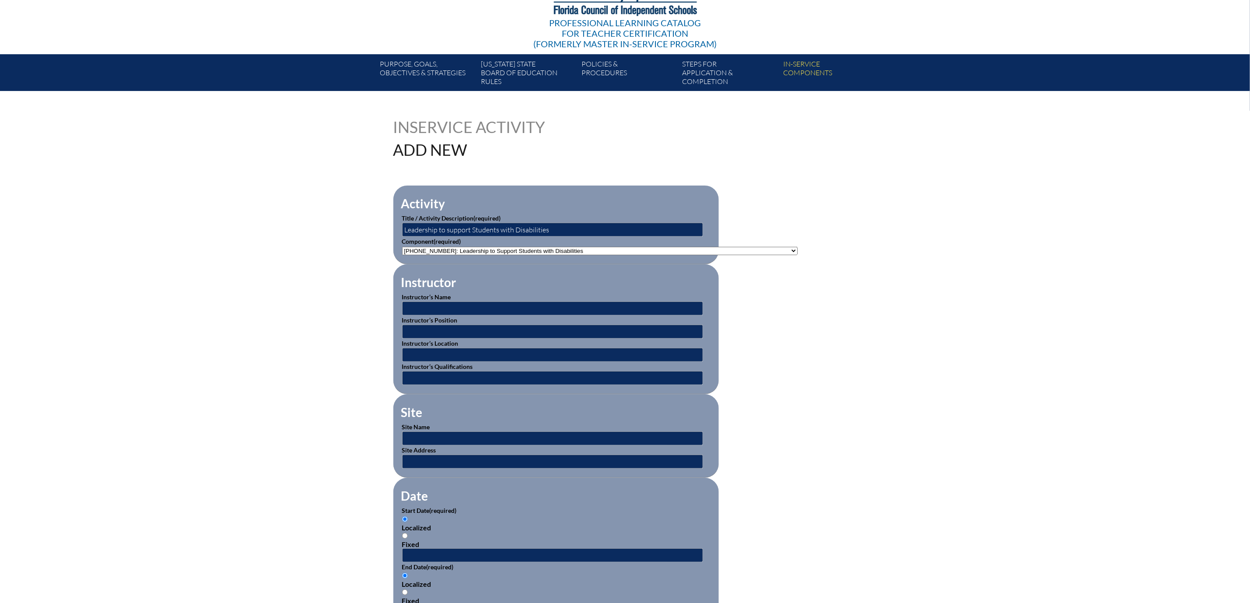
scroll to position [131, 0]
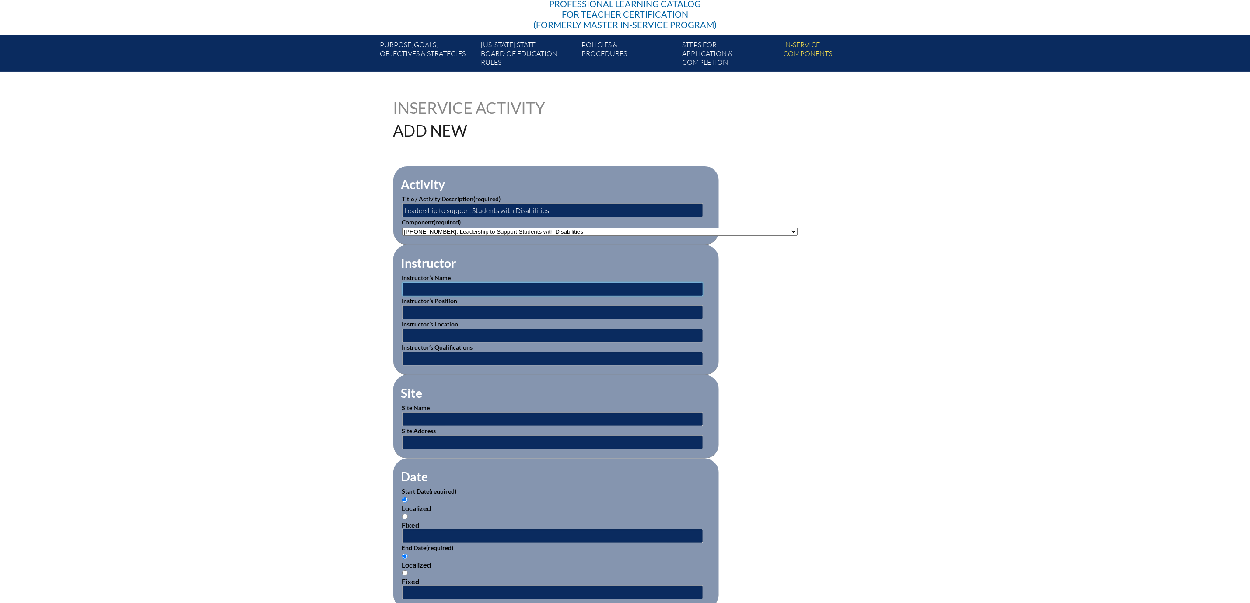
click at [402, 296] on input "text" at bounding box center [552, 289] width 301 height 14
type input "BEESS Portal"
click at [409, 343] on input "text" at bounding box center [552, 336] width 301 height 14
type input "Online"
click at [402, 426] on input "text" at bounding box center [552, 419] width 301 height 14
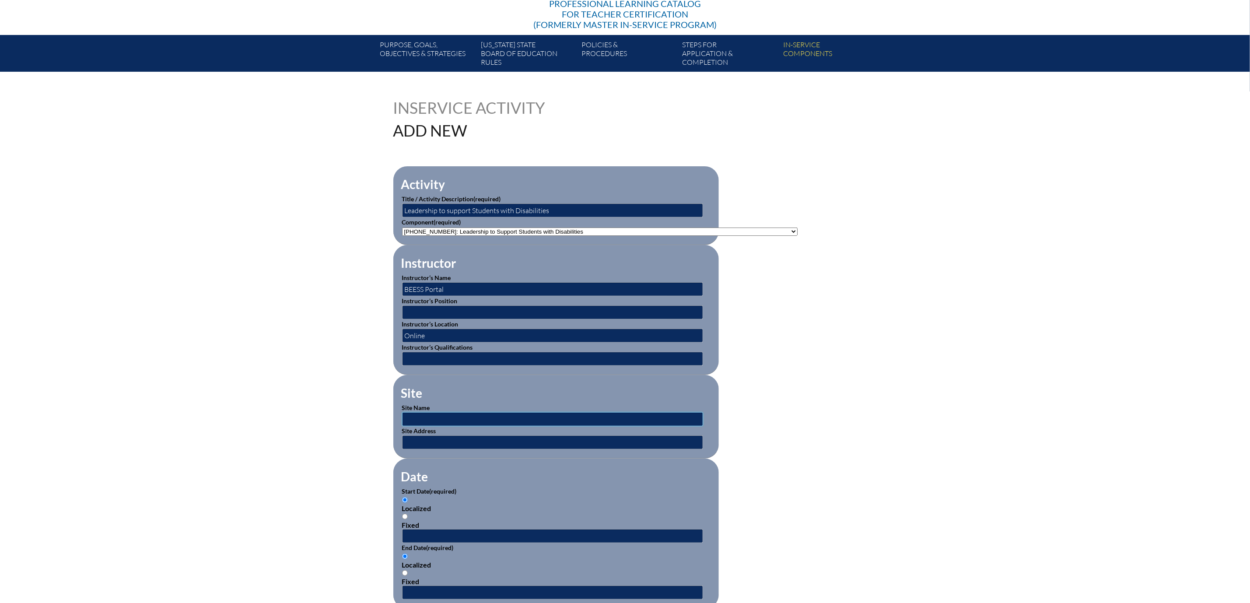
type input "BEESS Portal"
click at [402, 449] on input "text" at bounding box center [552, 442] width 301 height 14
type input "Online"
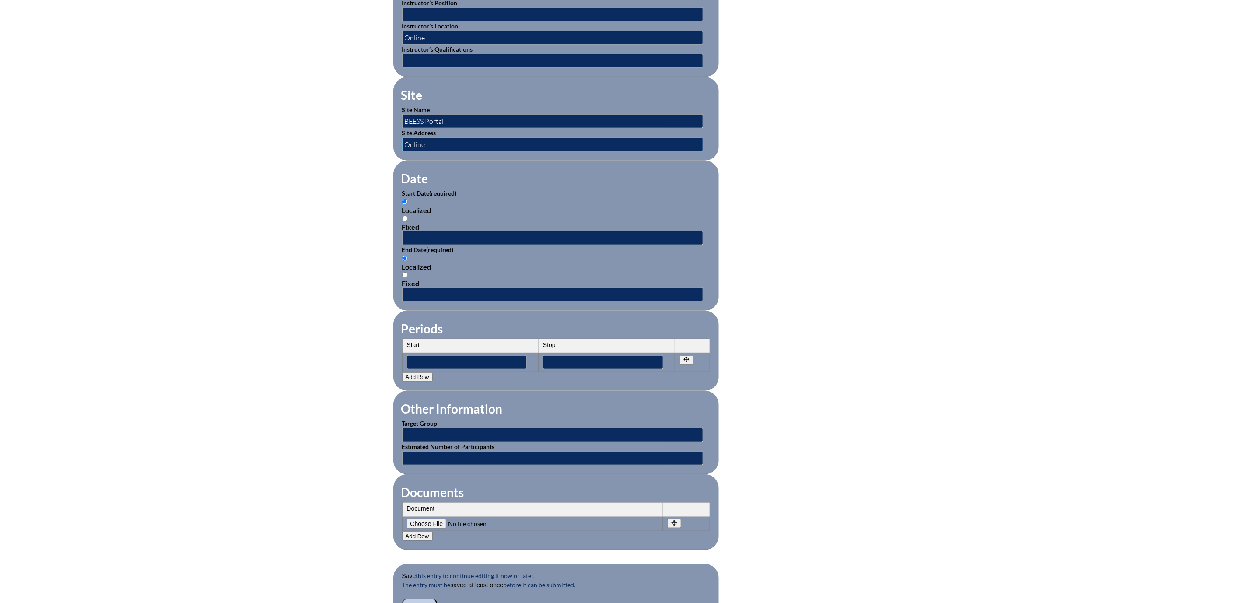
scroll to position [459, 0]
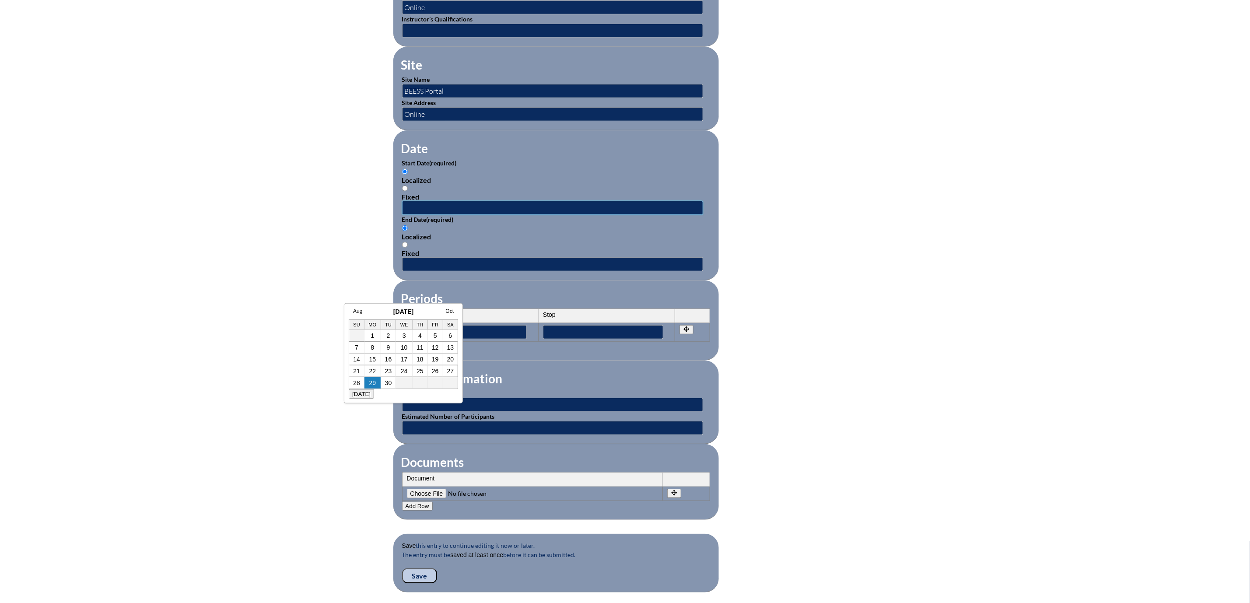
click at [402, 215] on input "text" at bounding box center [552, 208] width 301 height 14
click at [370, 386] on td "29" at bounding box center [372, 382] width 17 height 11
click at [370, 381] on link "29" at bounding box center [372, 382] width 7 height 7
type input "[DATE] 3:15 PM"
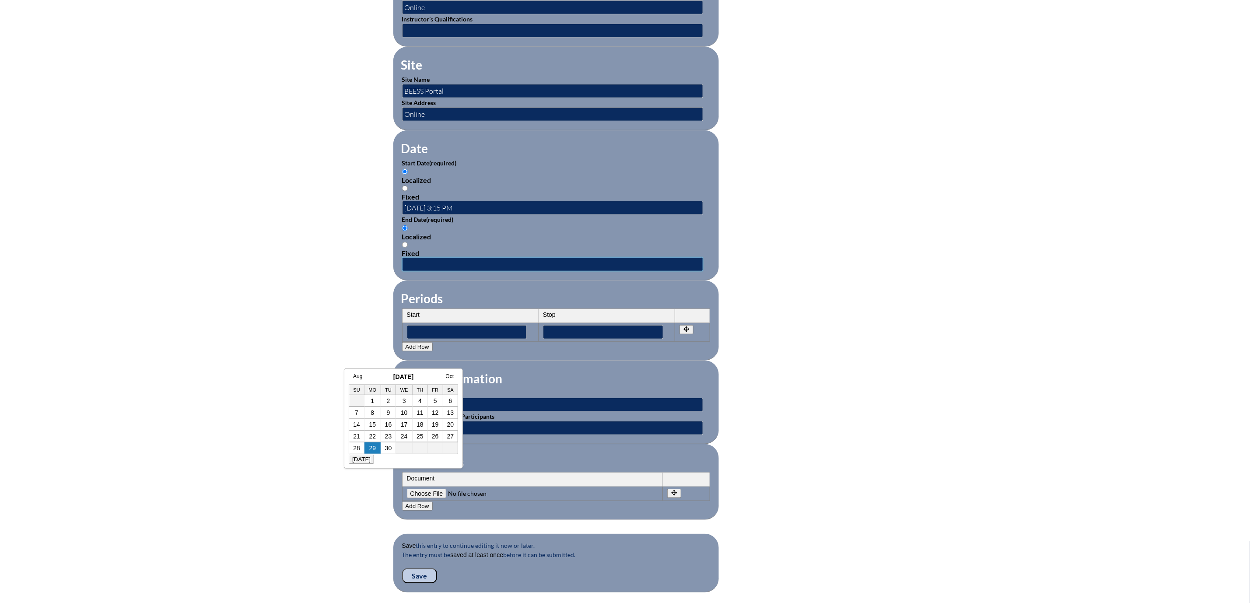
click at [402, 271] on input "text" at bounding box center [552, 264] width 301 height 14
click at [373, 445] on link "29" at bounding box center [372, 448] width 7 height 7
type input "[DATE] 3:15 PM"
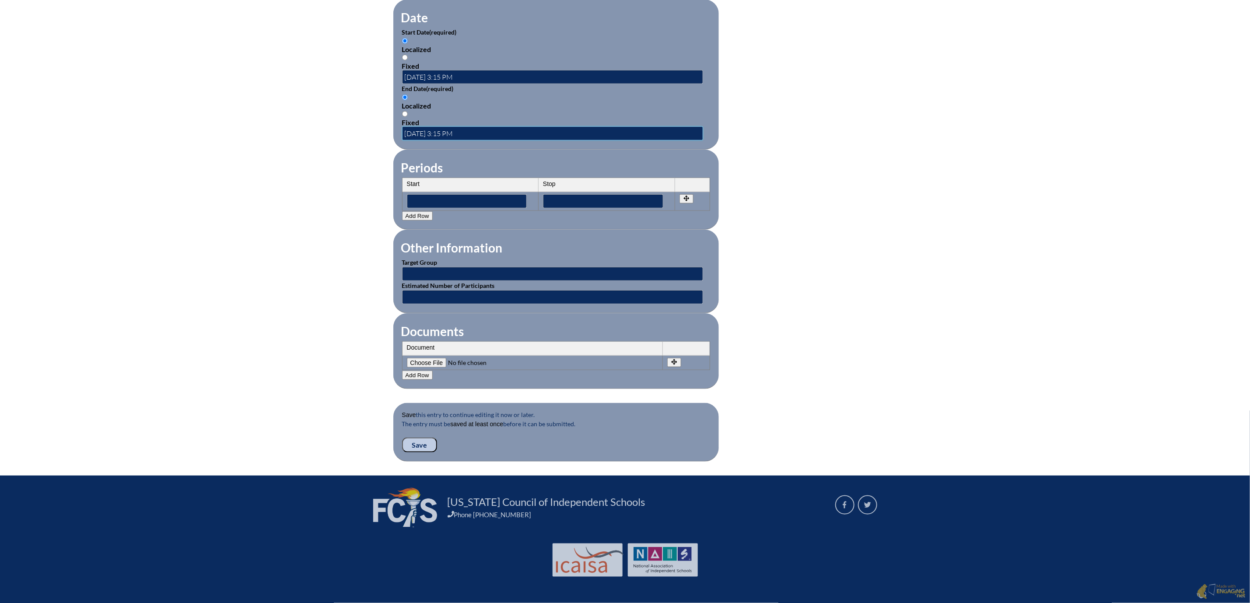
scroll to position [656, 0]
click at [402, 281] on input "text" at bounding box center [552, 274] width 301 height 14
type input "Educators"
click at [443, 304] on input "text" at bounding box center [552, 297] width 301 height 14
type input "1"
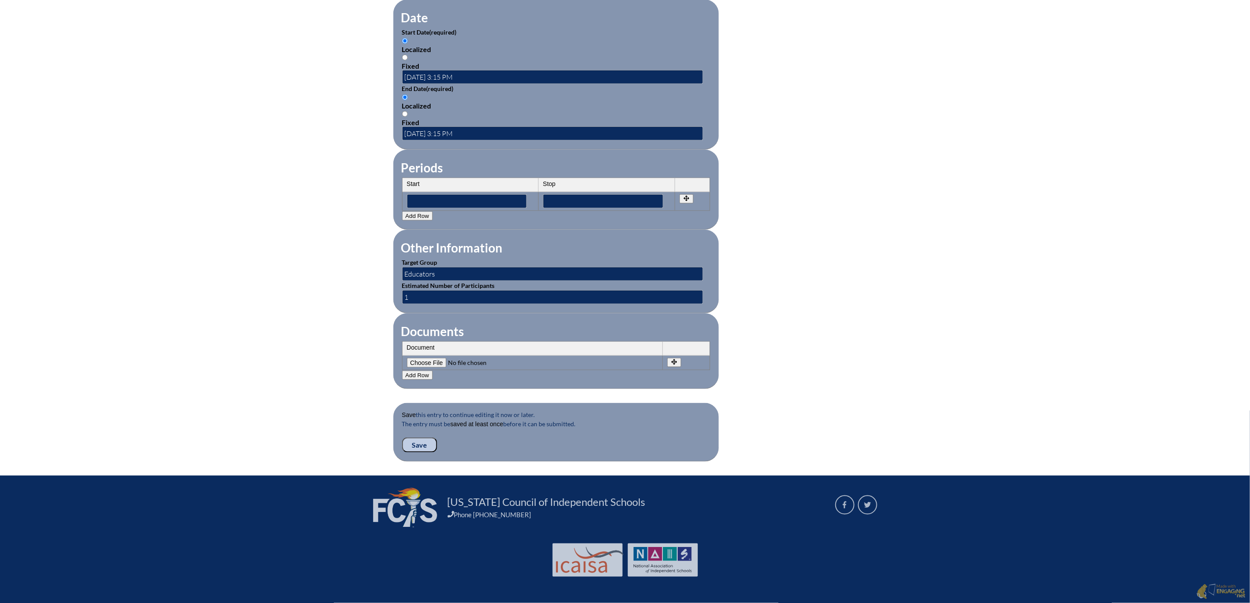
click at [407, 368] on input"] "file" at bounding box center [466, 363] width 119 height 10
type input"] "C:\fakepath\Leadership to Support Students with Disabilities - Joanne McGuire.p…"
click at [402, 452] on input "Save" at bounding box center [419, 445] width 35 height 15
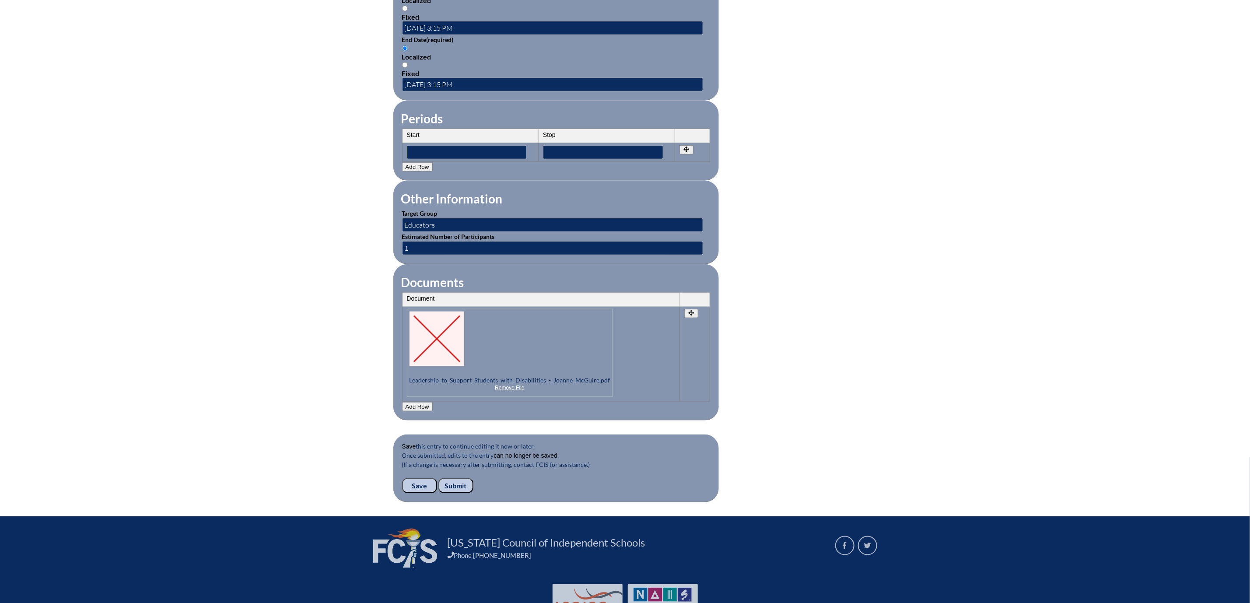
scroll to position [788, 0]
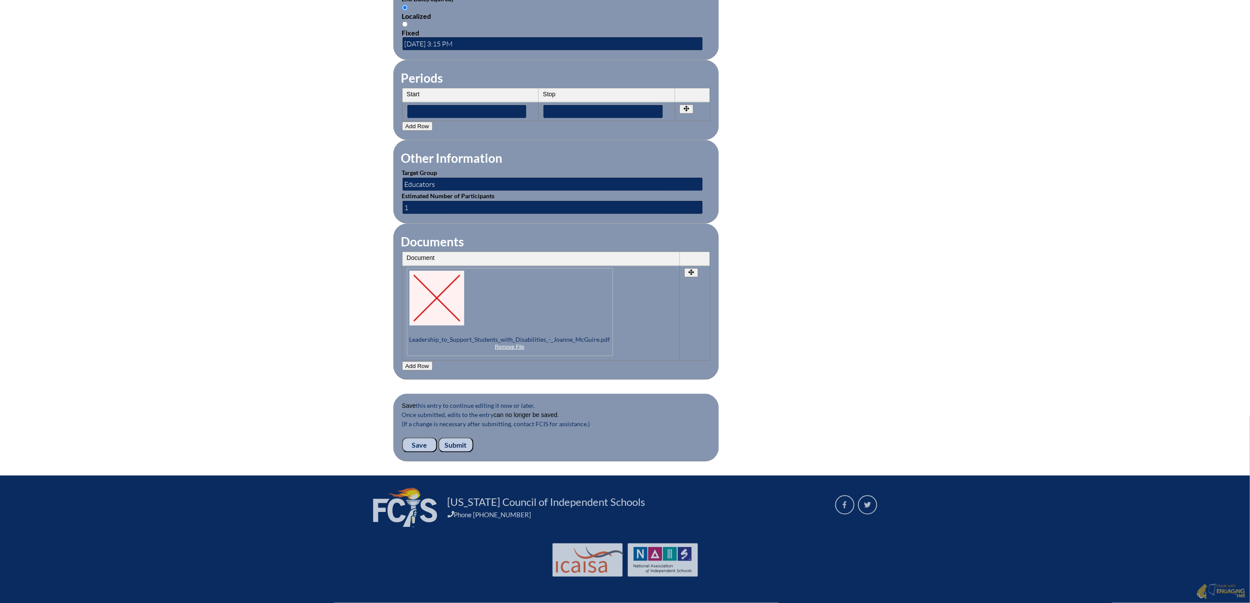
click at [438, 452] on input "Submit" at bounding box center [455, 445] width 35 height 15
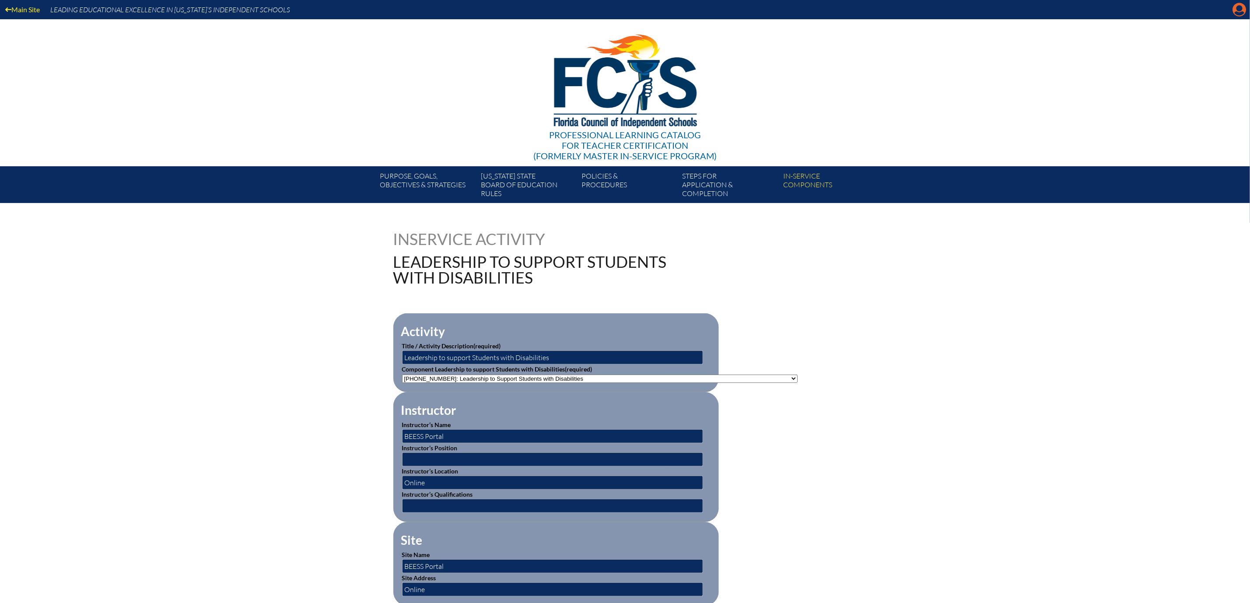
click at [1237, 11] on icon "Manage account" at bounding box center [1240, 10] width 14 height 14
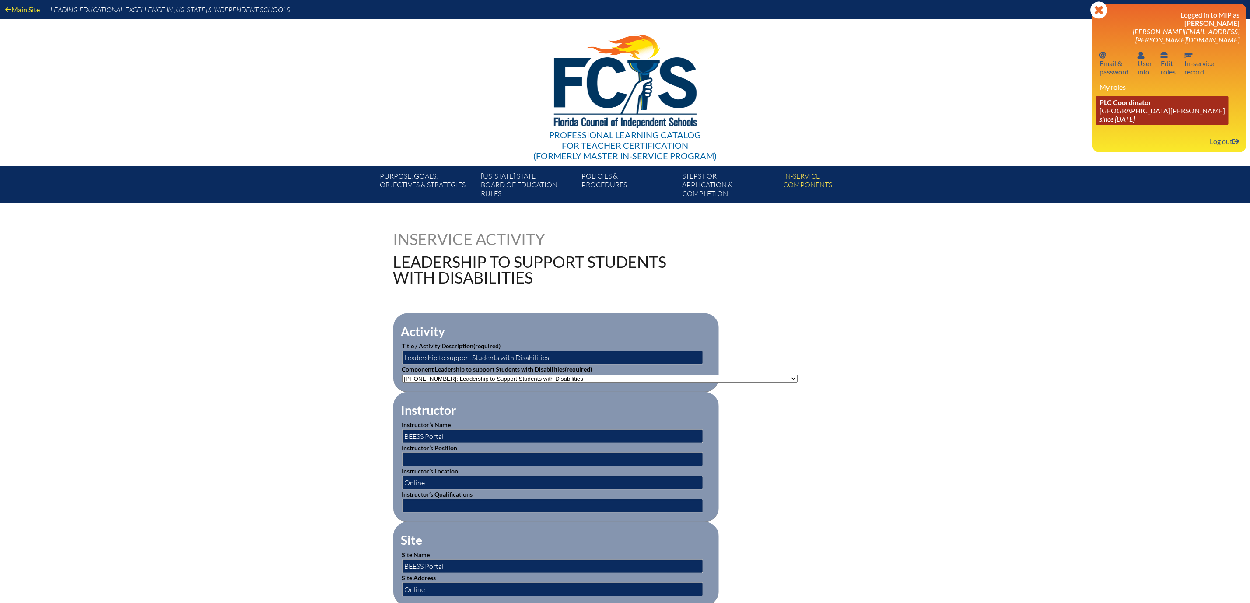
click at [1121, 125] on link "PLC Coordinator Mount Dora Christian Academy since 2024 Jun 30" at bounding box center [1162, 110] width 133 height 28
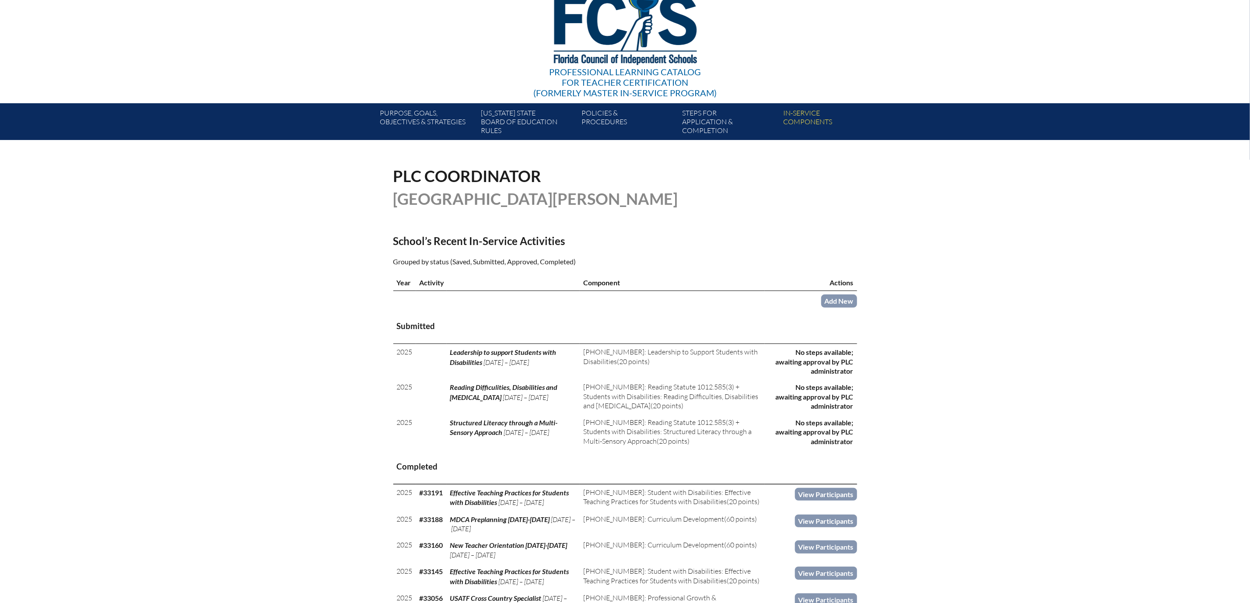
scroll to position [197, 0]
